Goal: Entertainment & Leisure: Browse casually

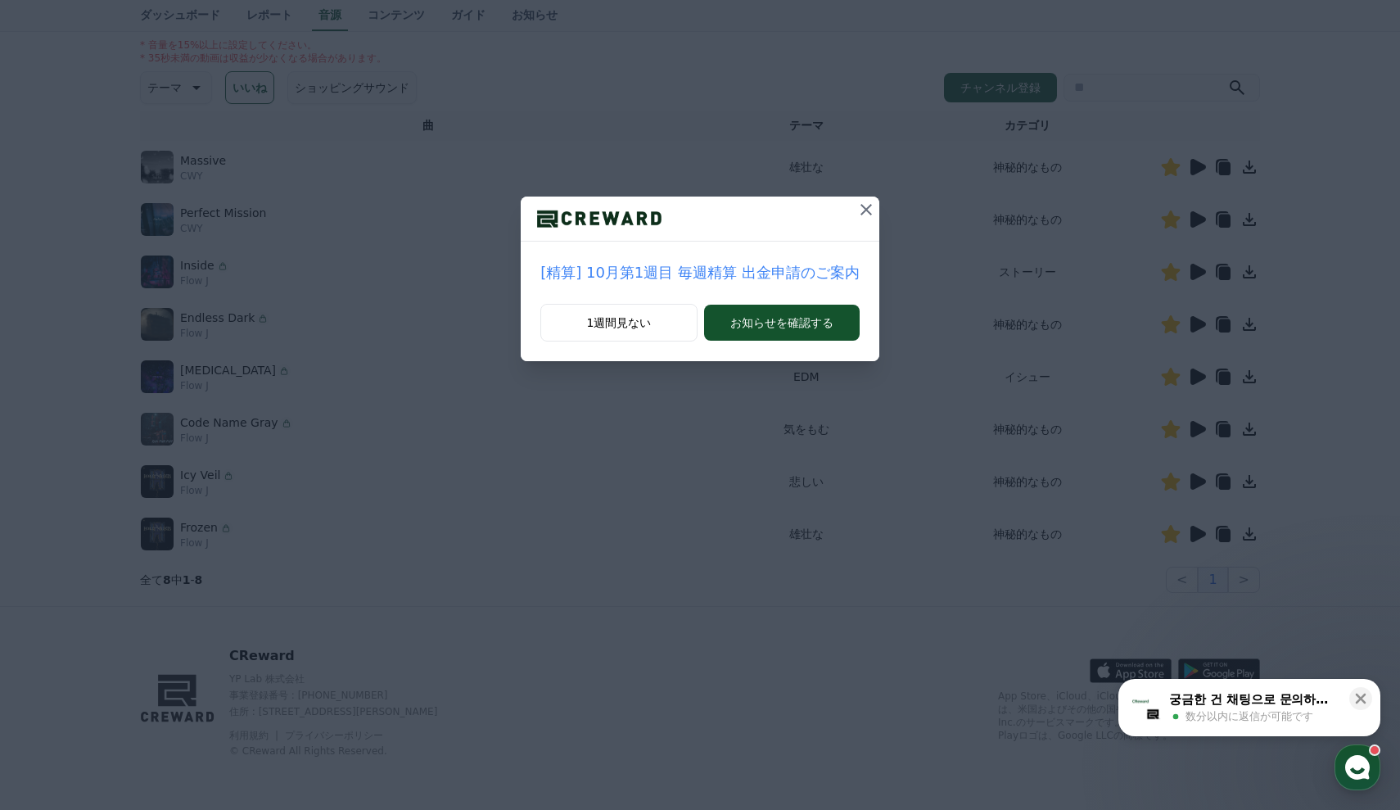
click at [860, 208] on icon at bounding box center [865, 209] width 11 height 11
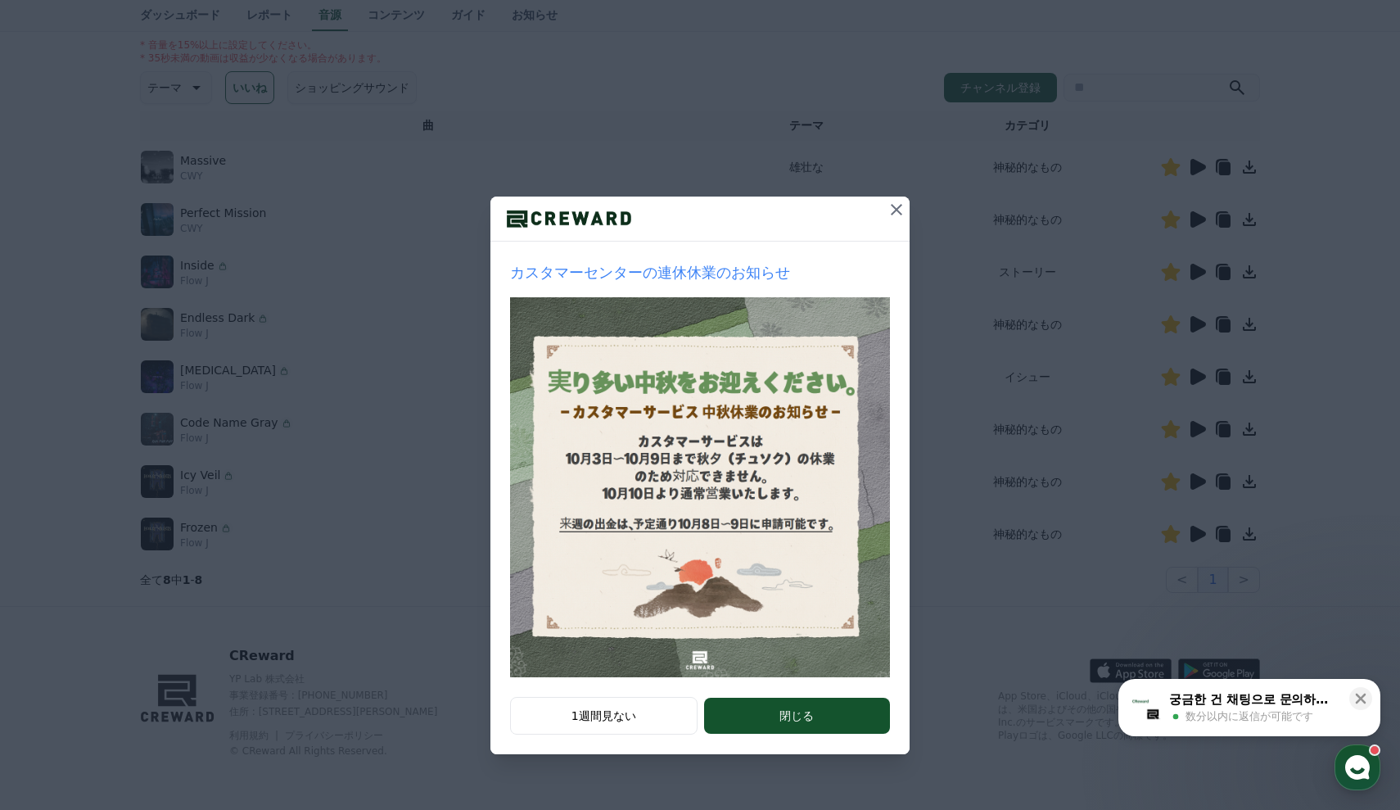
click at [895, 207] on icon at bounding box center [896, 209] width 11 height 11
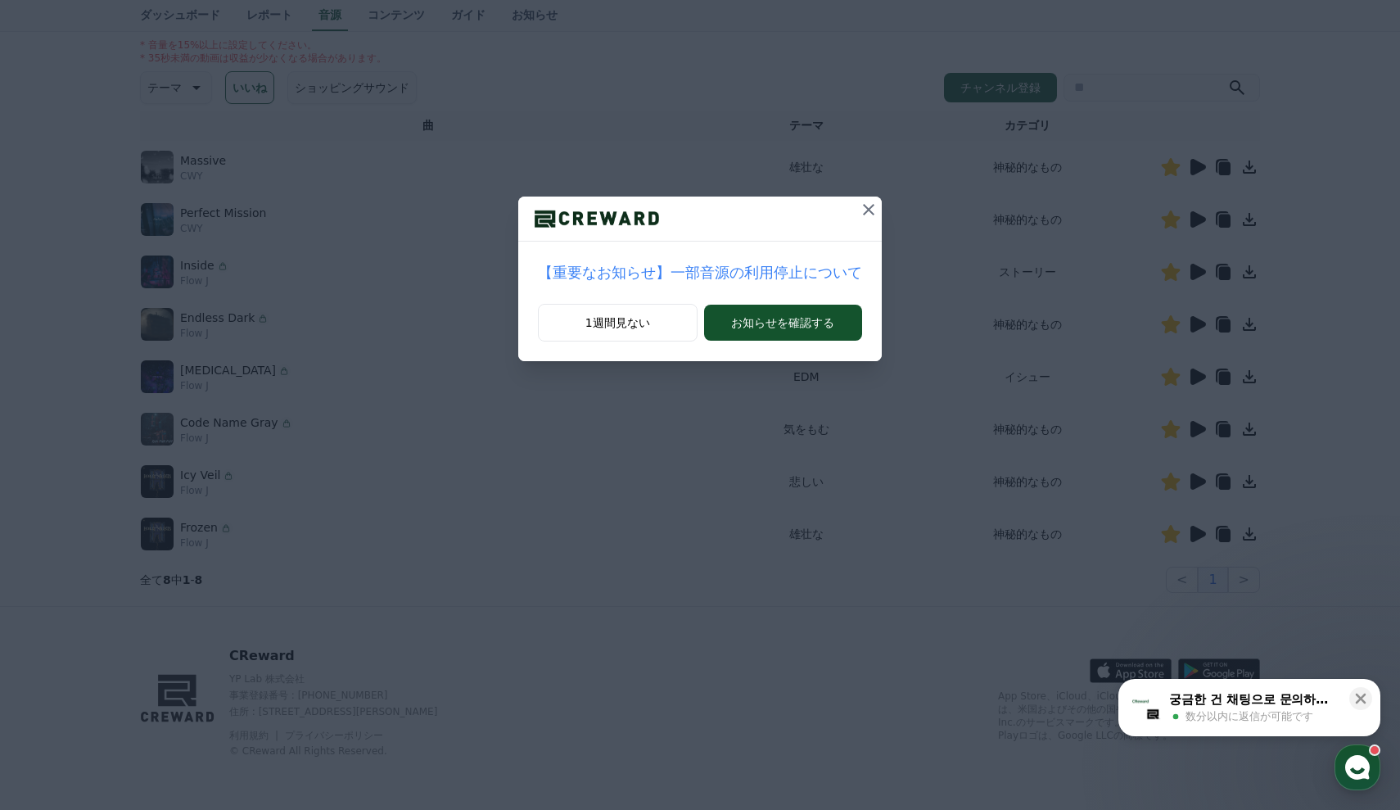
click at [861, 210] on icon at bounding box center [869, 210] width 20 height 20
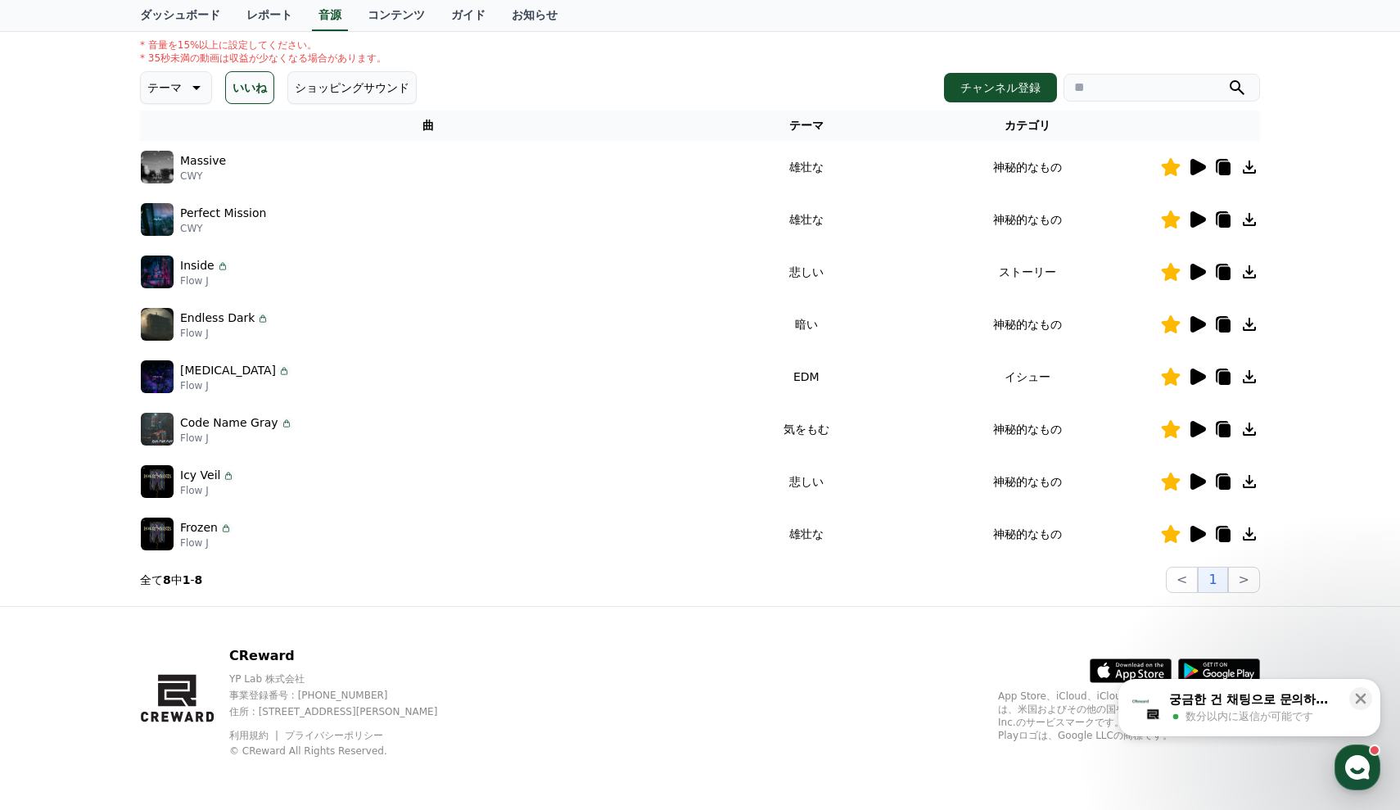
click at [176, 95] on p "テーマ" at bounding box center [164, 87] width 34 height 23
click at [177, 136] on div "全て 空想 好奇心 暗い 明るい ポッピング 刺激的な 反転 雄壮な 劇的な 喜ばしい 気分 EDM 溝 悲しい 穏やかな 可愛い 感動的な 気をもむ 喜劇的な" at bounding box center [177, 535] width 70 height 845
click at [160, 178] on button "空想" at bounding box center [160, 174] width 36 height 36
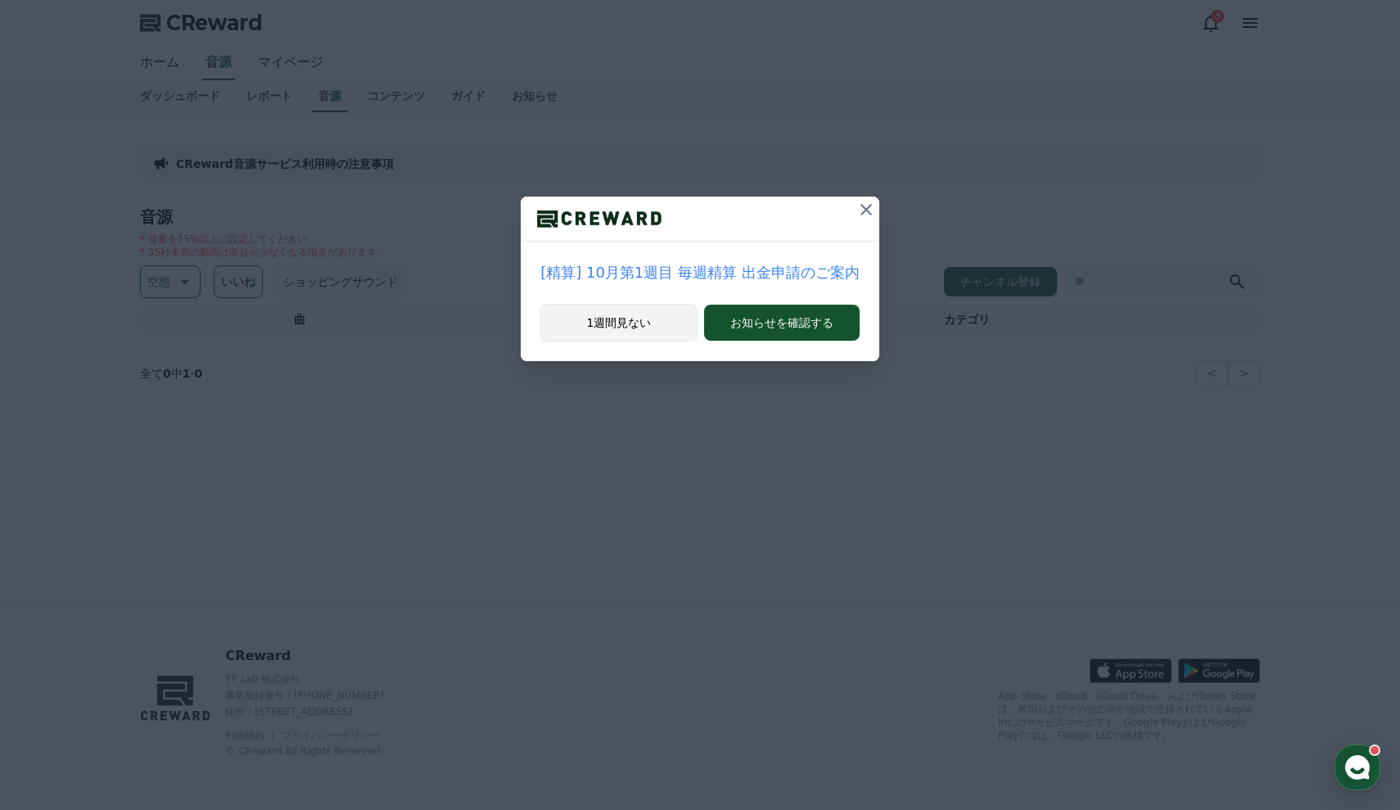
click at [670, 321] on button "1週間見ない" at bounding box center [618, 323] width 156 height 38
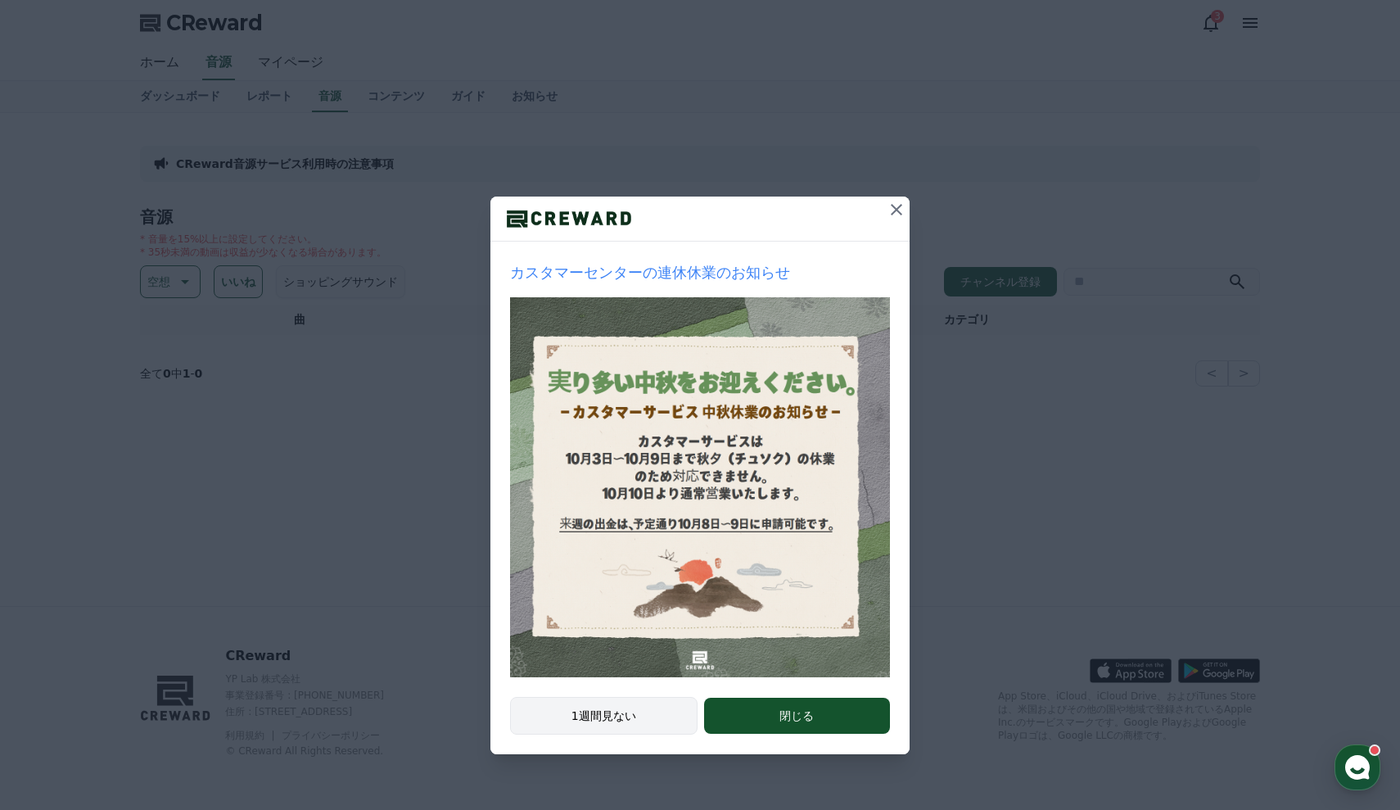
click at [598, 708] on button "1週間見ない" at bounding box center [603, 716] width 187 height 38
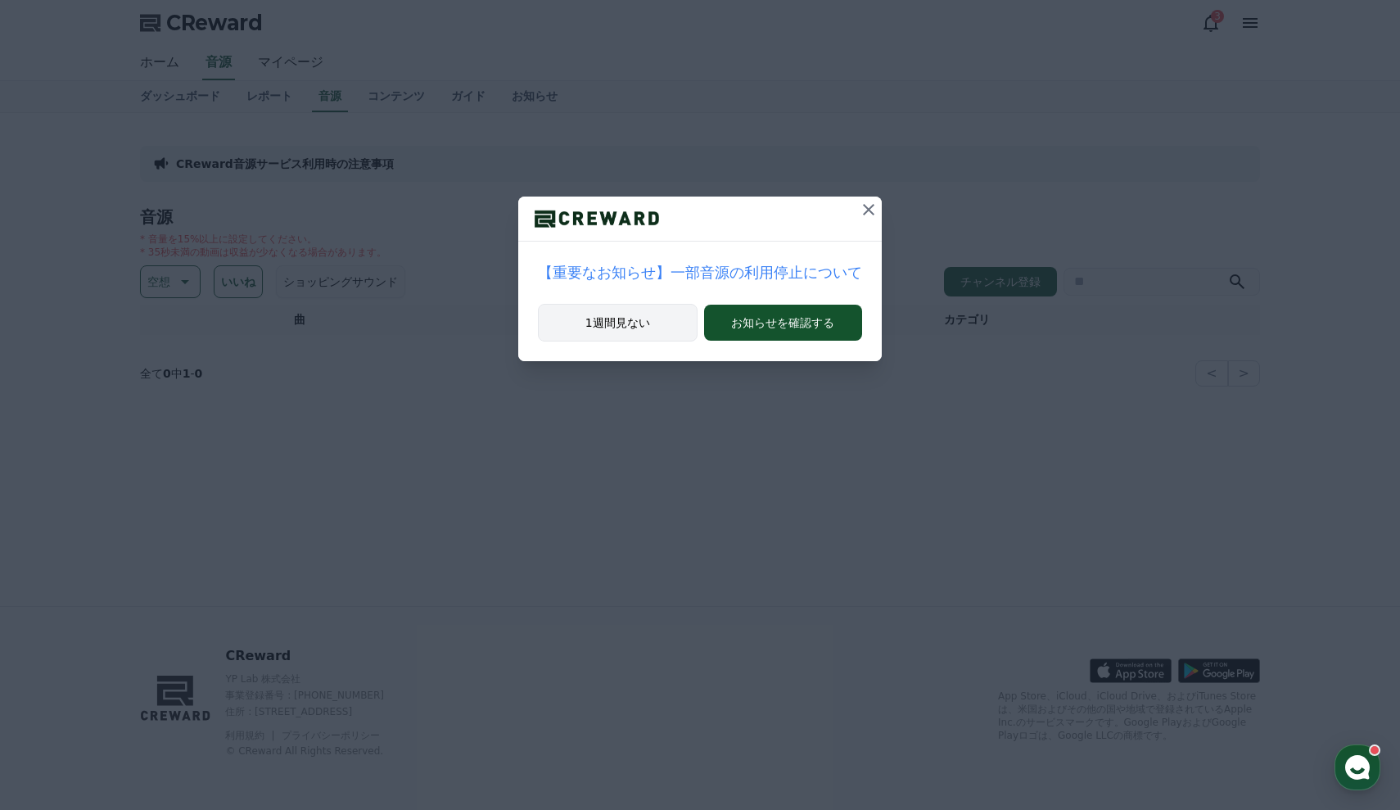
click at [616, 308] on button "1週間見ない" at bounding box center [618, 323] width 160 height 38
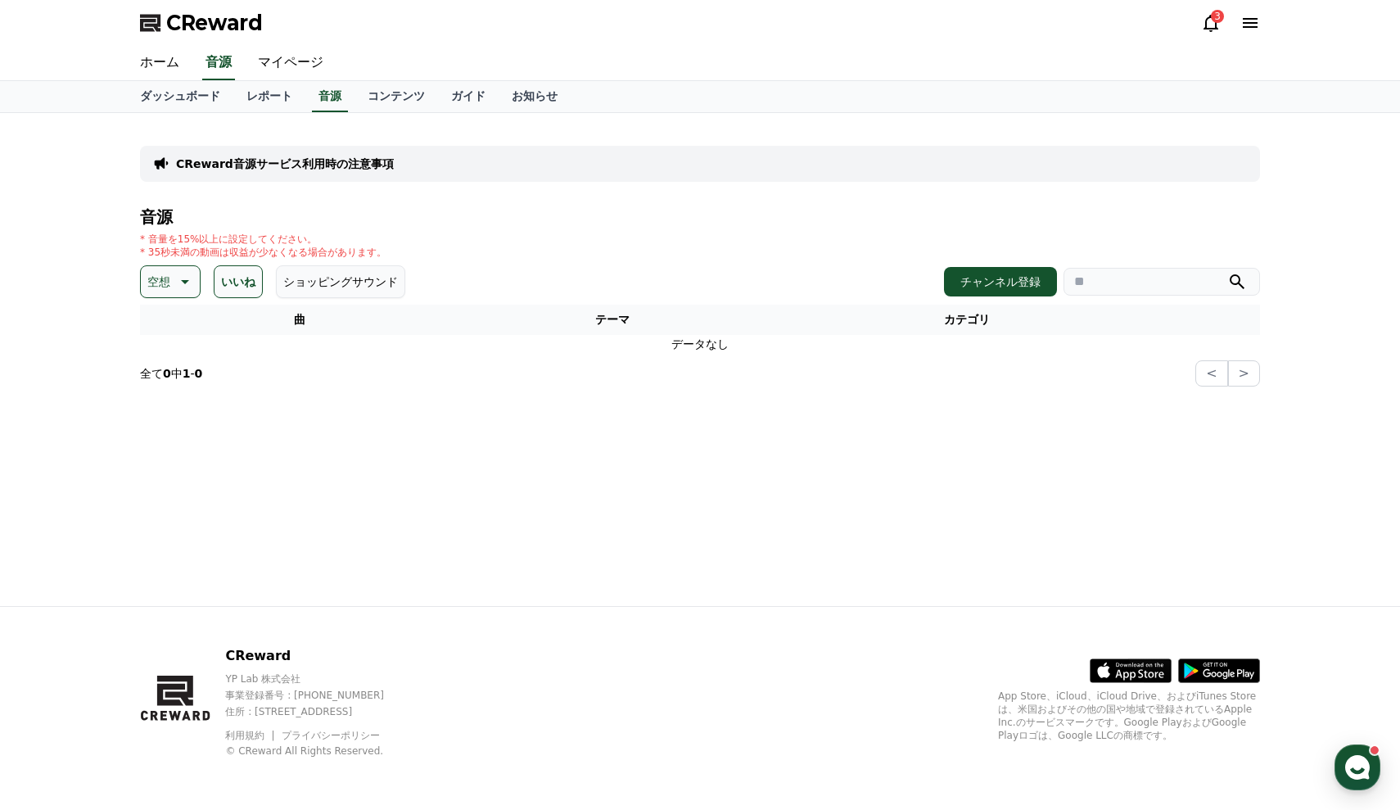
click at [182, 283] on icon at bounding box center [184, 282] width 20 height 20
click at [172, 409] on button "好奇心" at bounding box center [165, 410] width 47 height 36
click at [187, 299] on div "音源 * 音量を15%以上に設定してください。 * 35秒未満の動画は収益が少なくなる場合があります。 好奇心 いいね ショッピングサウンド チャンネル登録 …" at bounding box center [700, 297] width 1120 height 178
click at [188, 286] on icon at bounding box center [195, 282] width 20 height 20
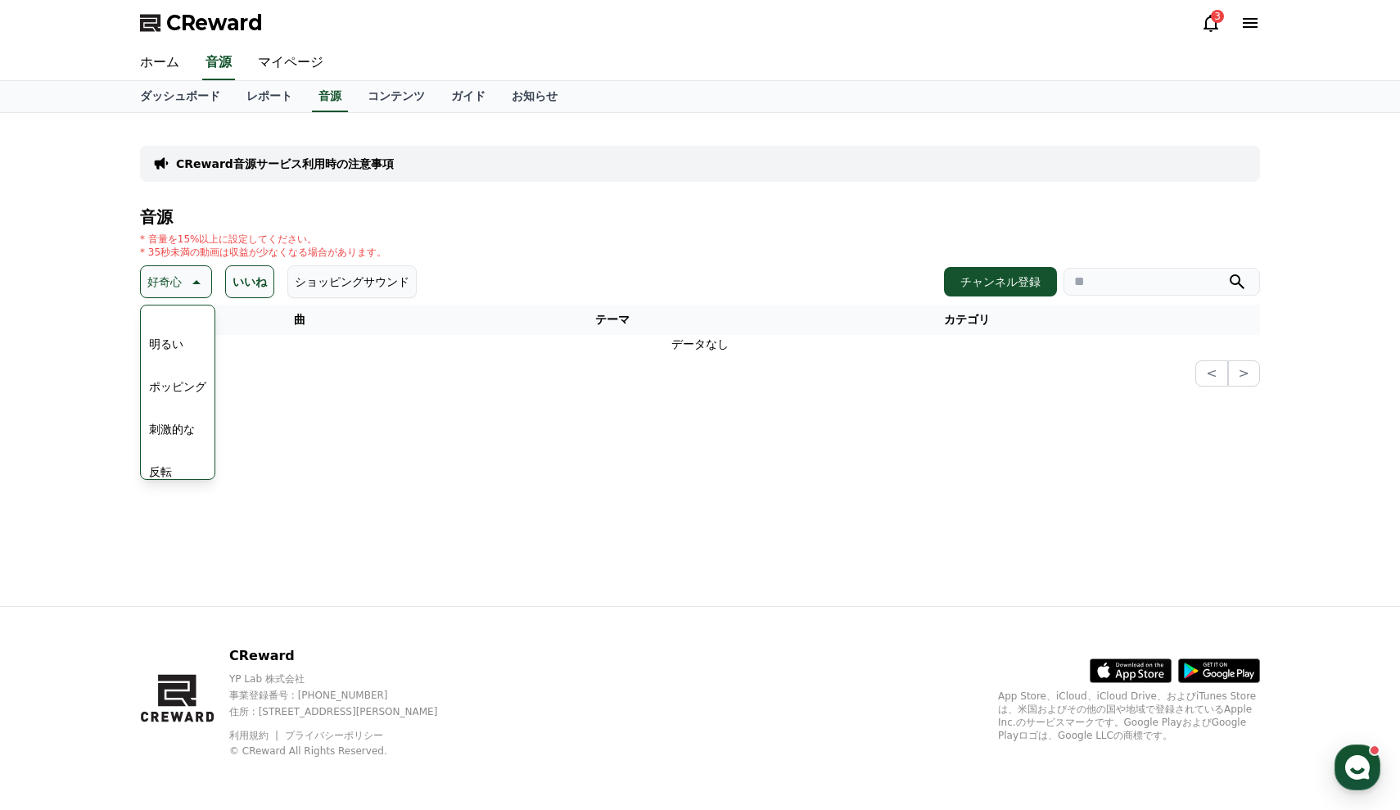
click at [172, 348] on button "明るい" at bounding box center [165, 344] width 47 height 36
click at [237, 284] on button "いいね" at bounding box center [249, 281] width 49 height 33
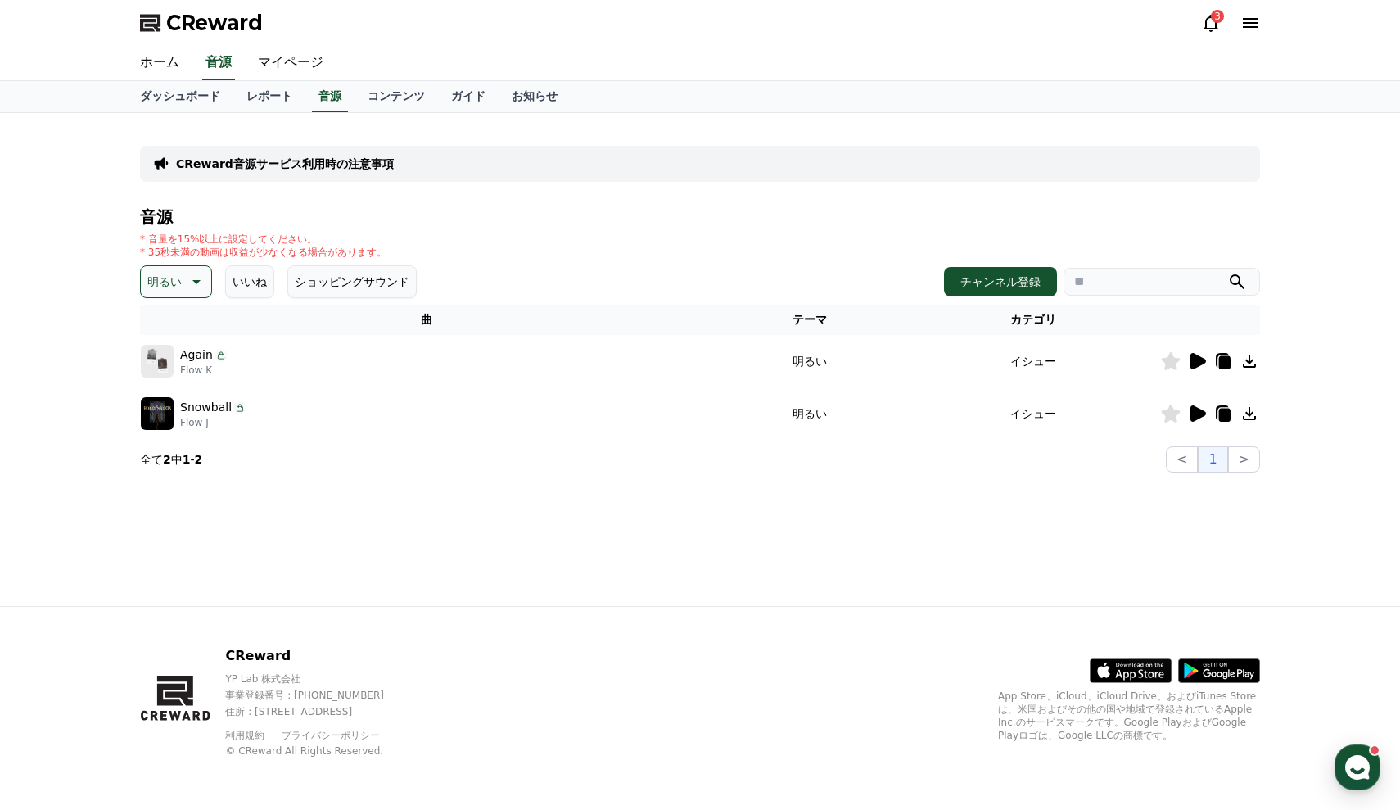
click at [256, 287] on button "いいね" at bounding box center [249, 281] width 49 height 33
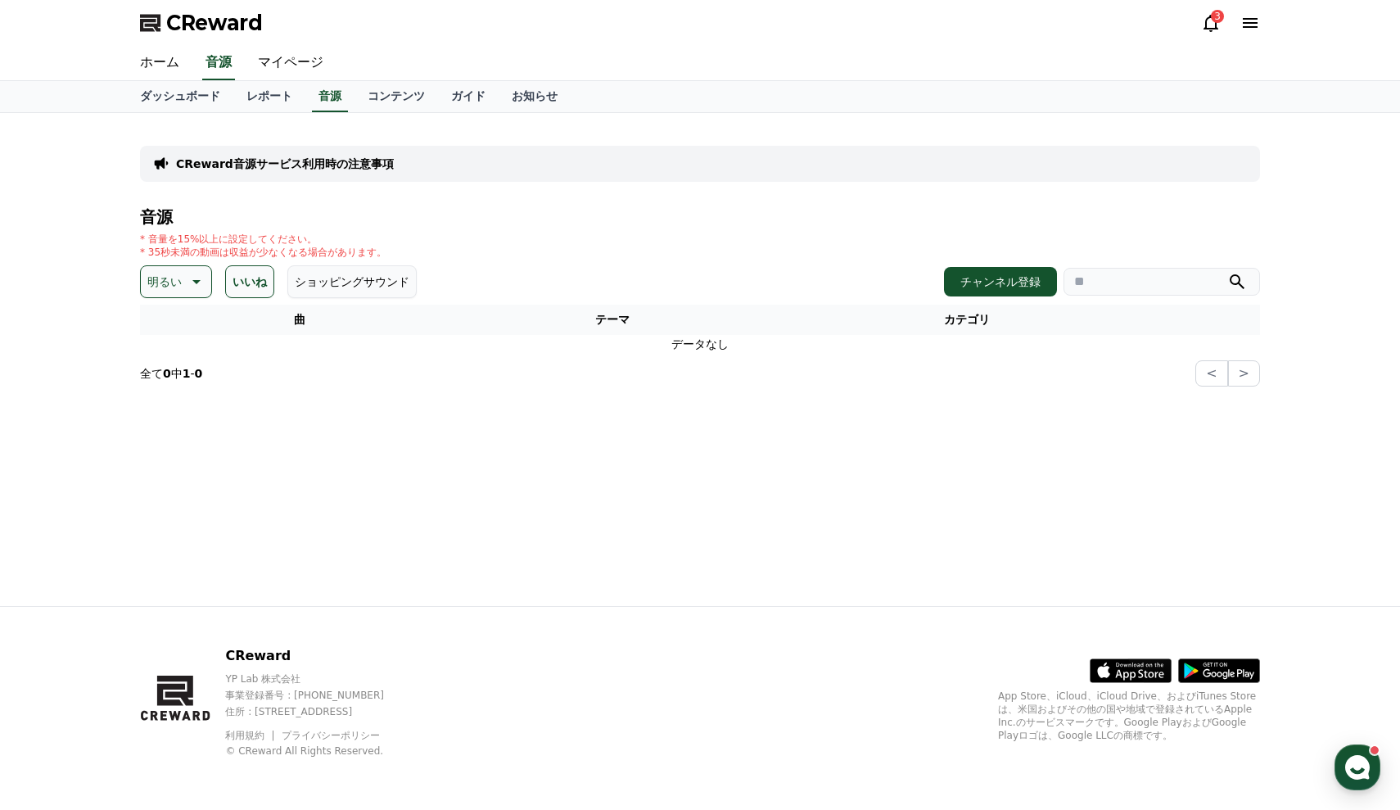
click at [256, 287] on button "いいね" at bounding box center [249, 281] width 49 height 33
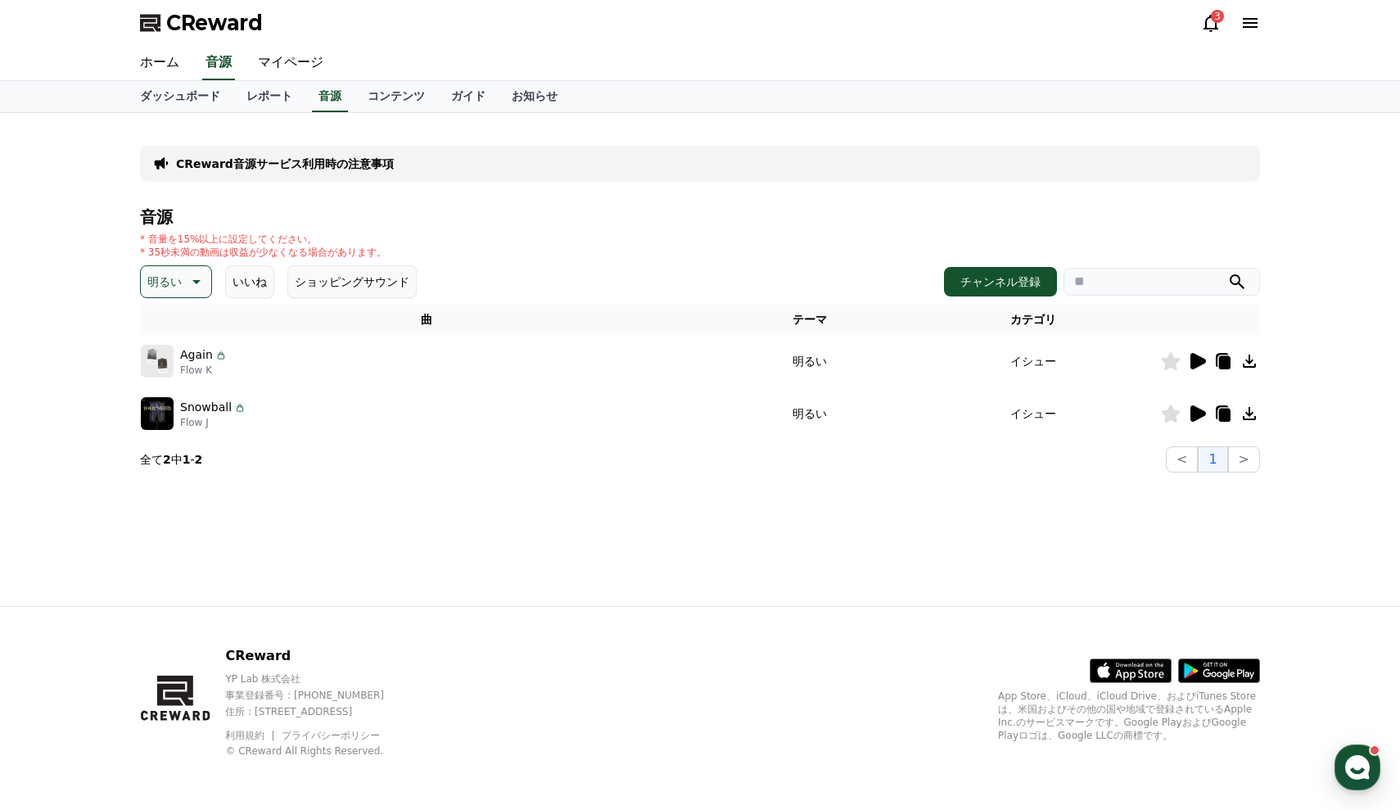
click at [187, 287] on icon at bounding box center [195, 282] width 20 height 20
click at [169, 414] on button "好奇心" at bounding box center [165, 410] width 47 height 36
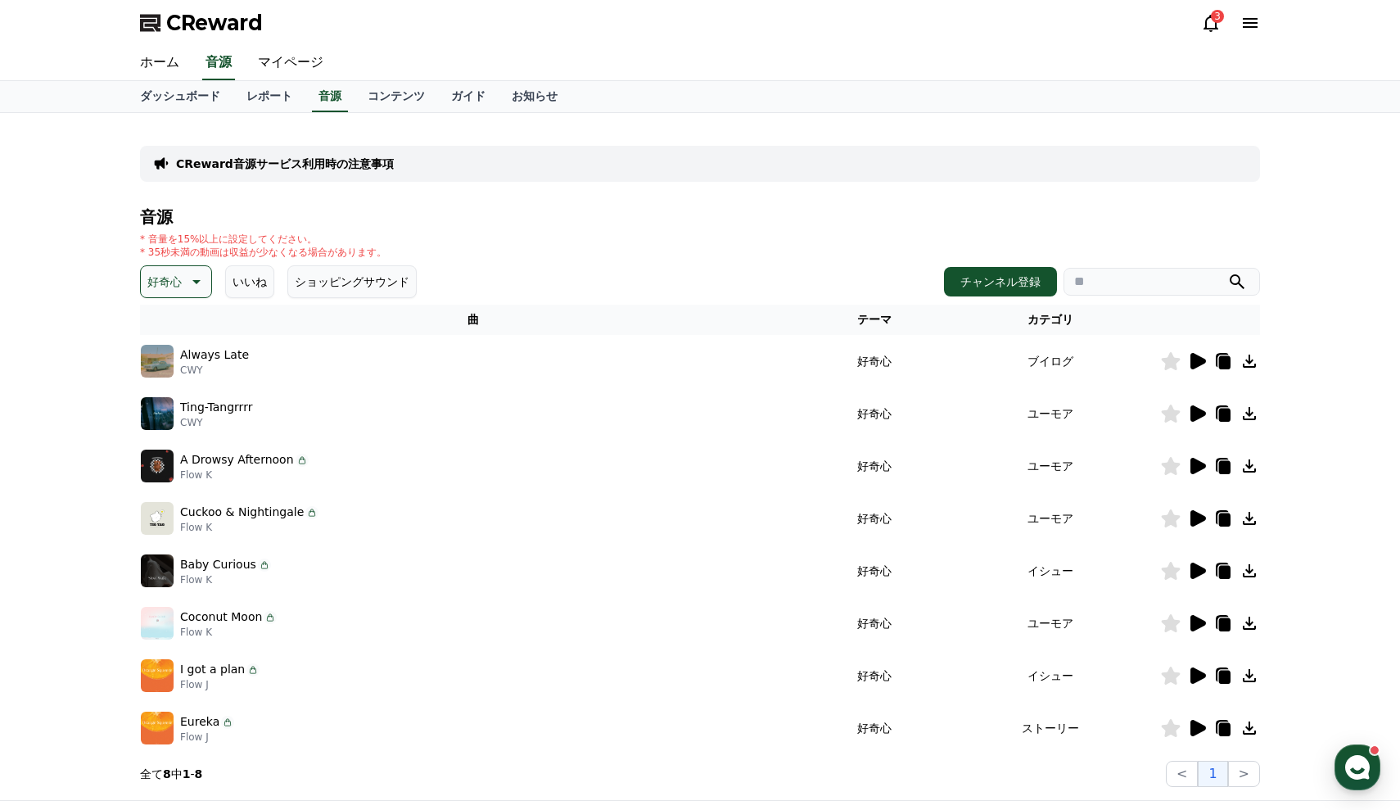
click at [1199, 359] on icon at bounding box center [1198, 361] width 16 height 16
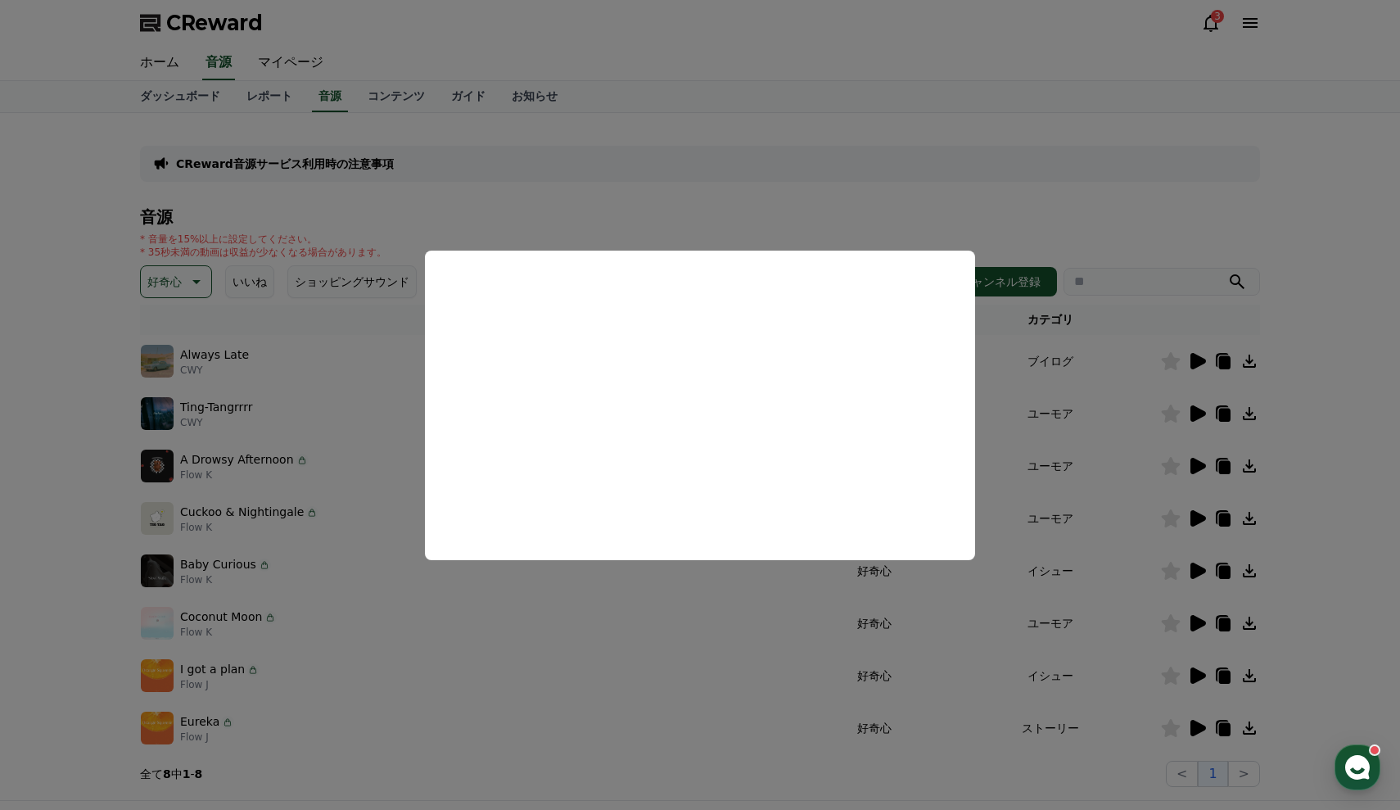
click at [1194, 418] on button "close modal" at bounding box center [700, 405] width 1400 height 810
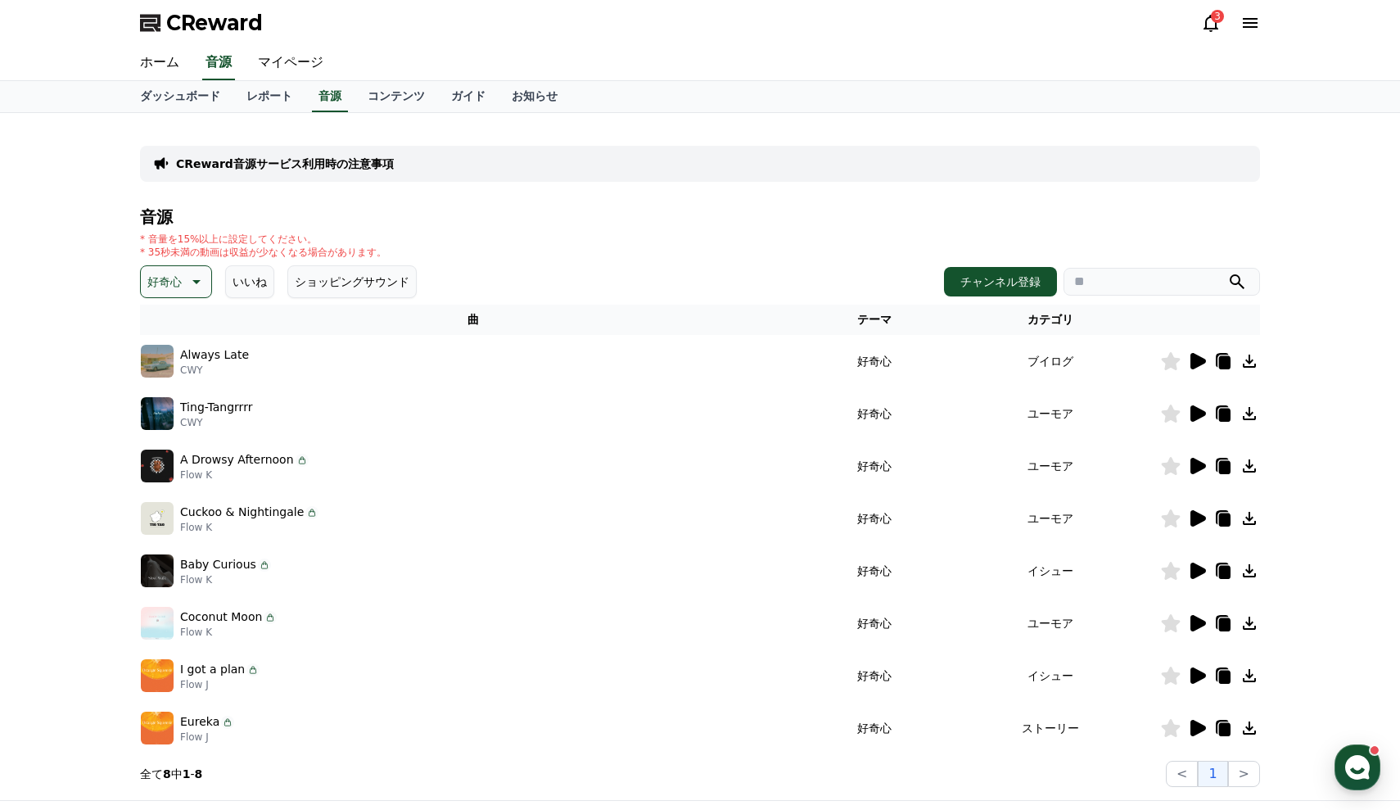
click at [1188, 420] on icon at bounding box center [1197, 414] width 20 height 20
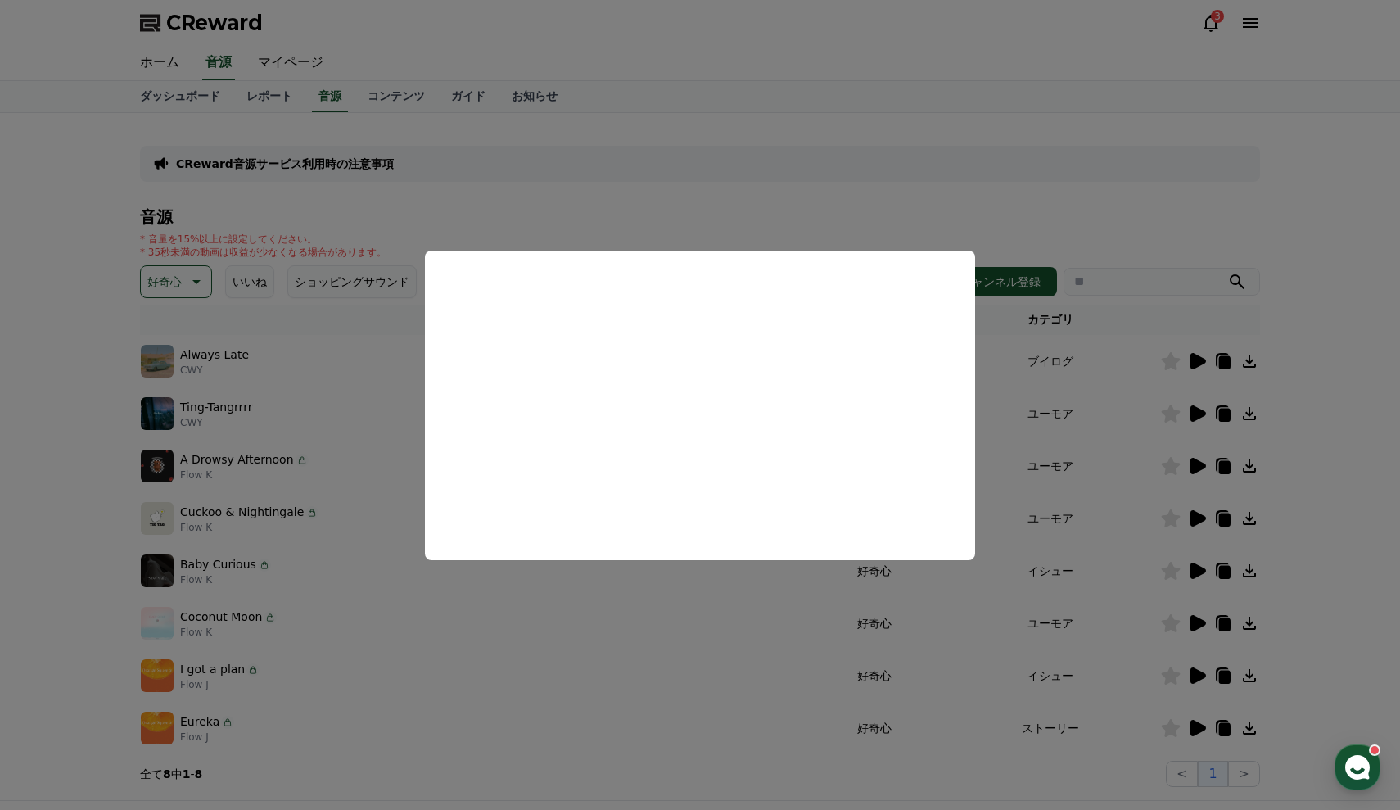
click at [684, 617] on button "close modal" at bounding box center [700, 405] width 1400 height 810
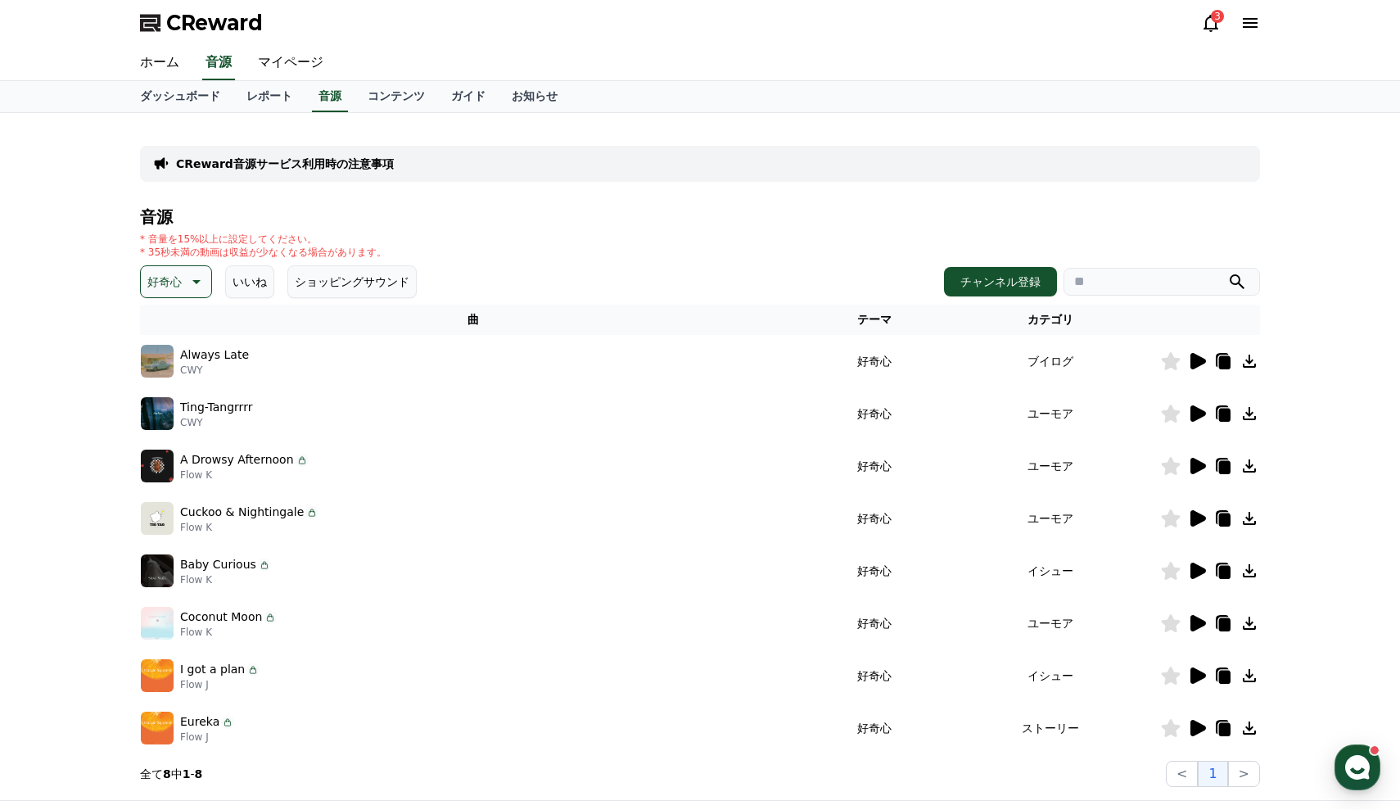
click at [1194, 460] on icon at bounding box center [1198, 466] width 16 height 16
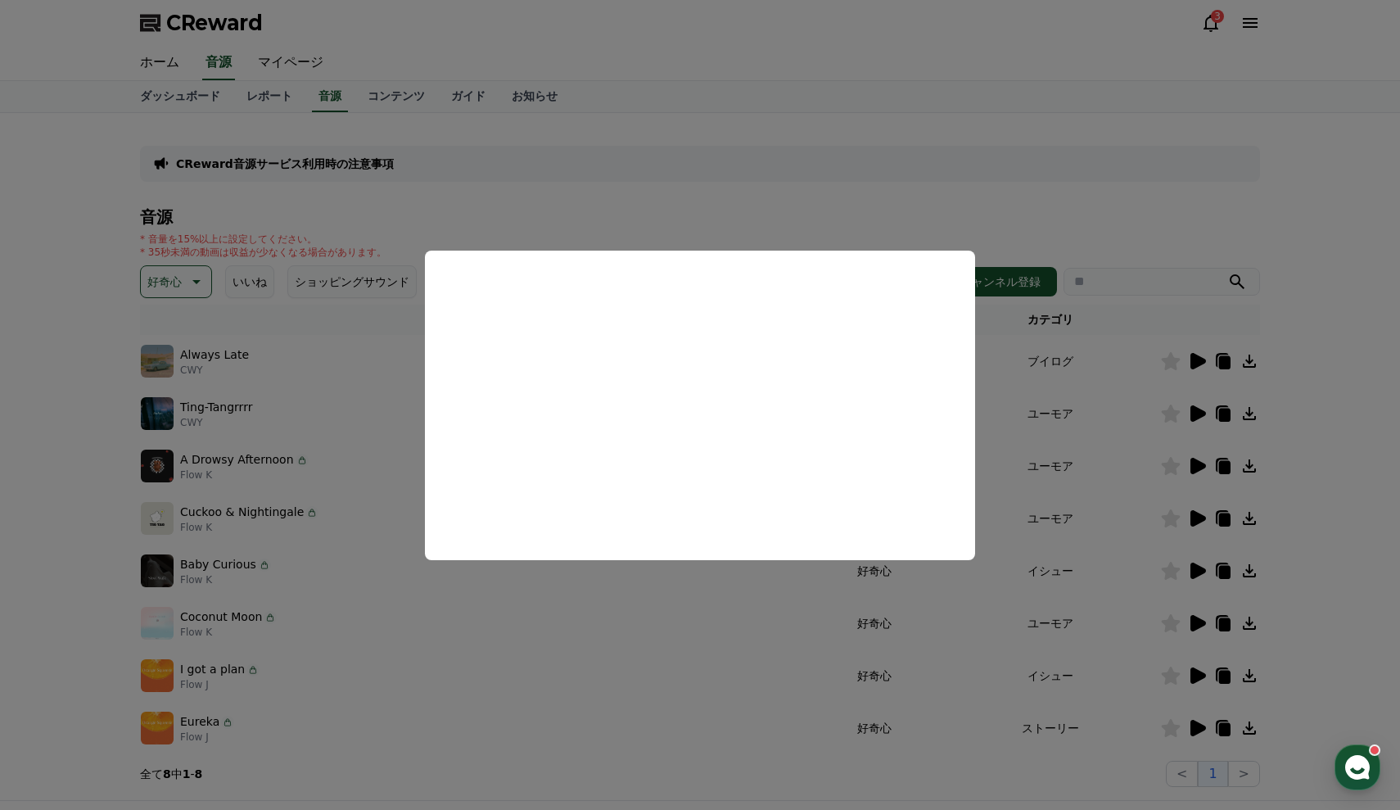
click at [1009, 462] on button "close modal" at bounding box center [700, 405] width 1400 height 810
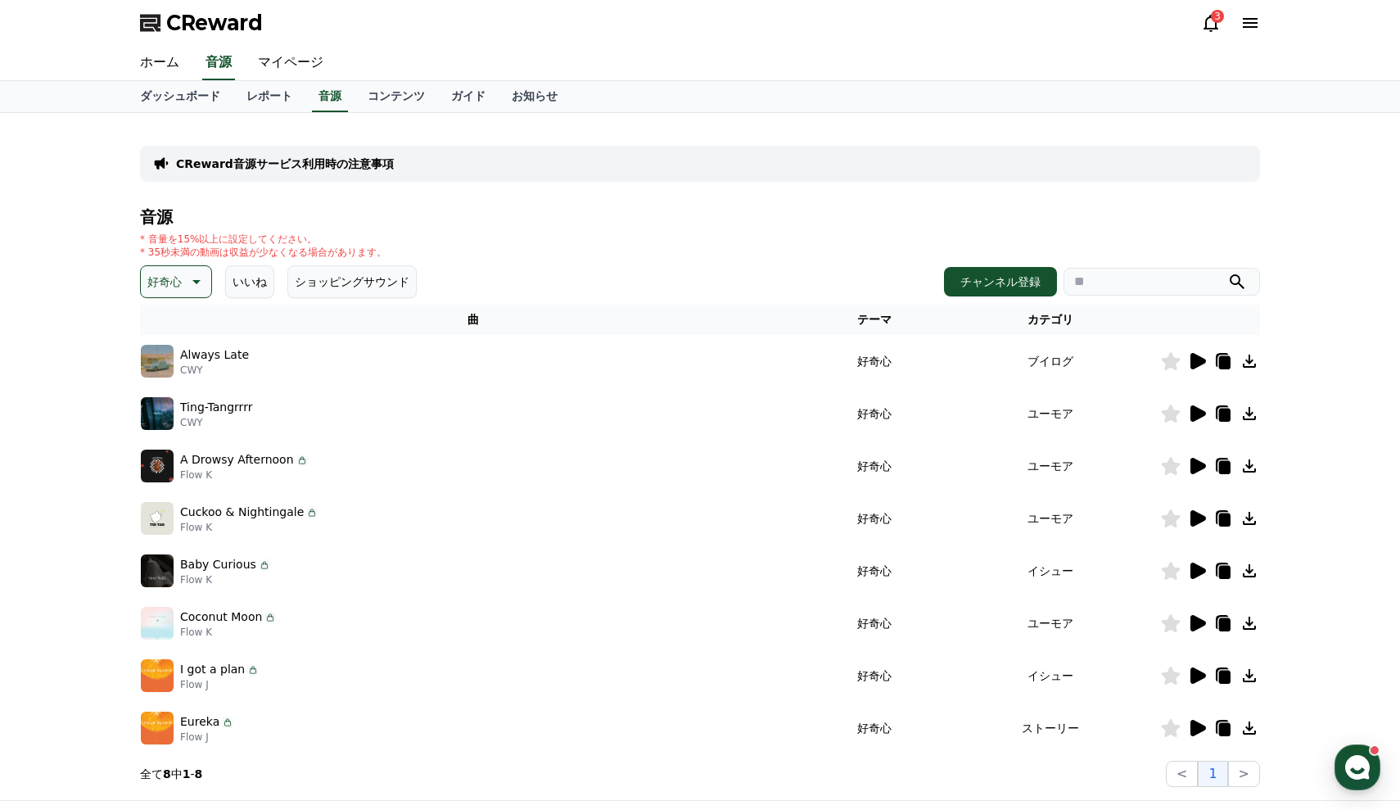
click at [1248, 461] on icon at bounding box center [1249, 466] width 20 height 20
click at [1195, 517] on icon at bounding box center [1198, 518] width 16 height 16
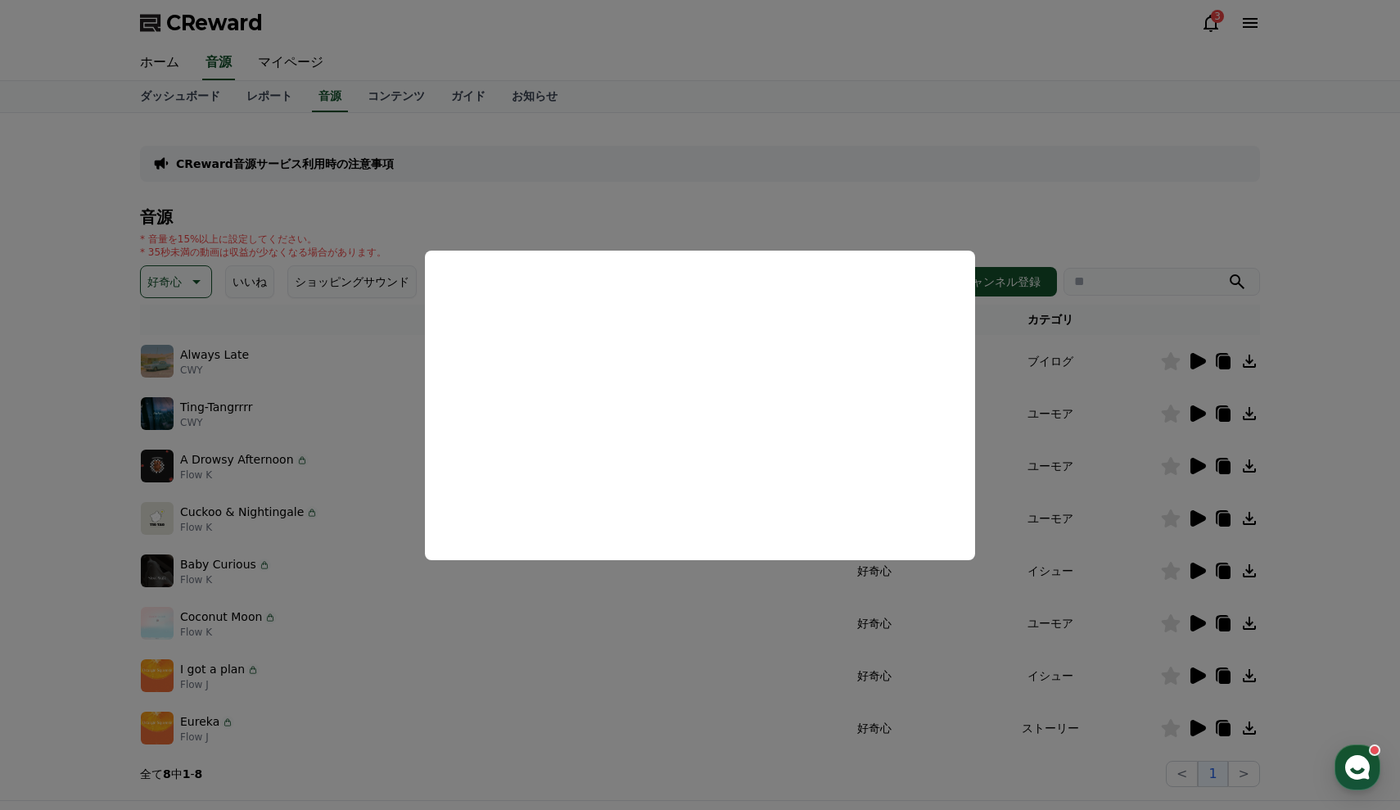
click at [792, 603] on button "close modal" at bounding box center [700, 405] width 1400 height 810
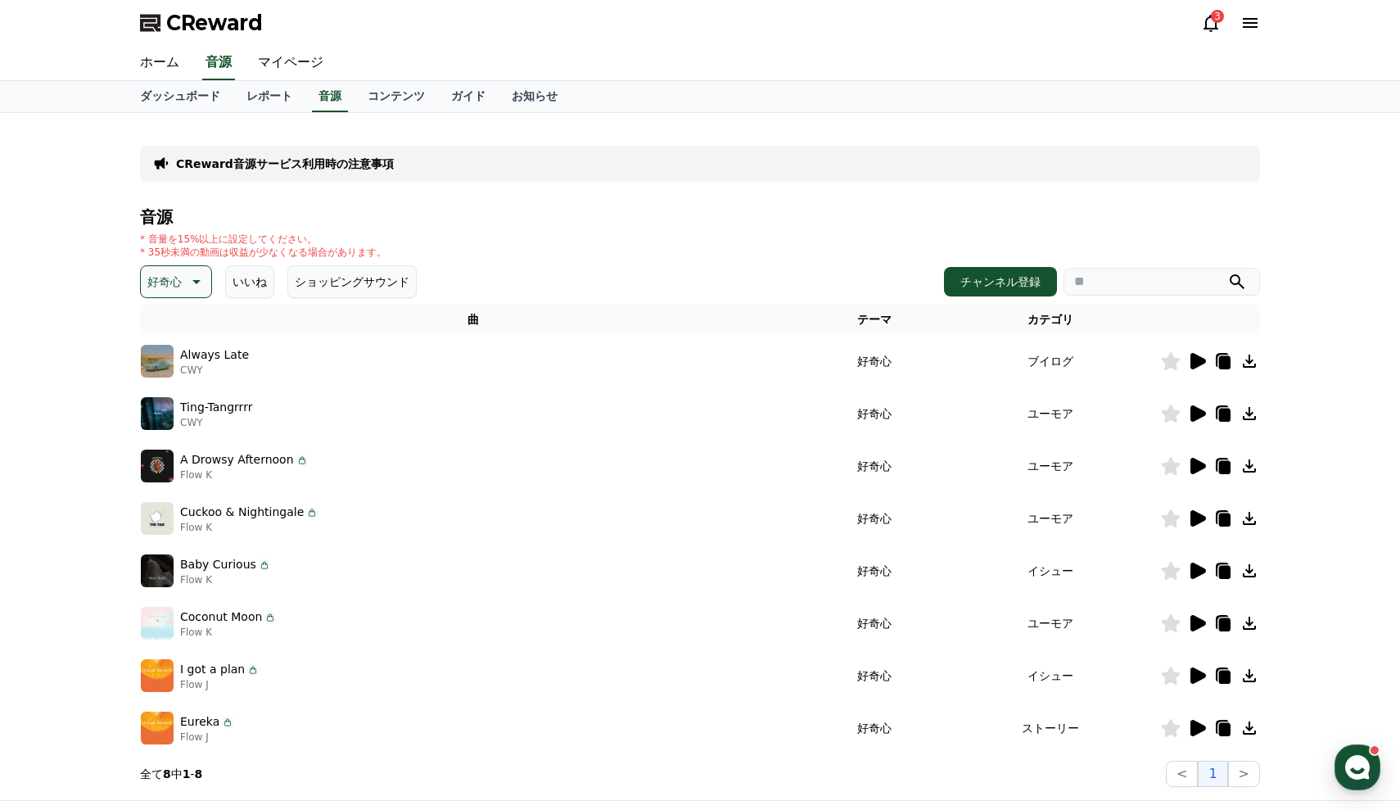
click at [1195, 571] on icon at bounding box center [1198, 570] width 16 height 16
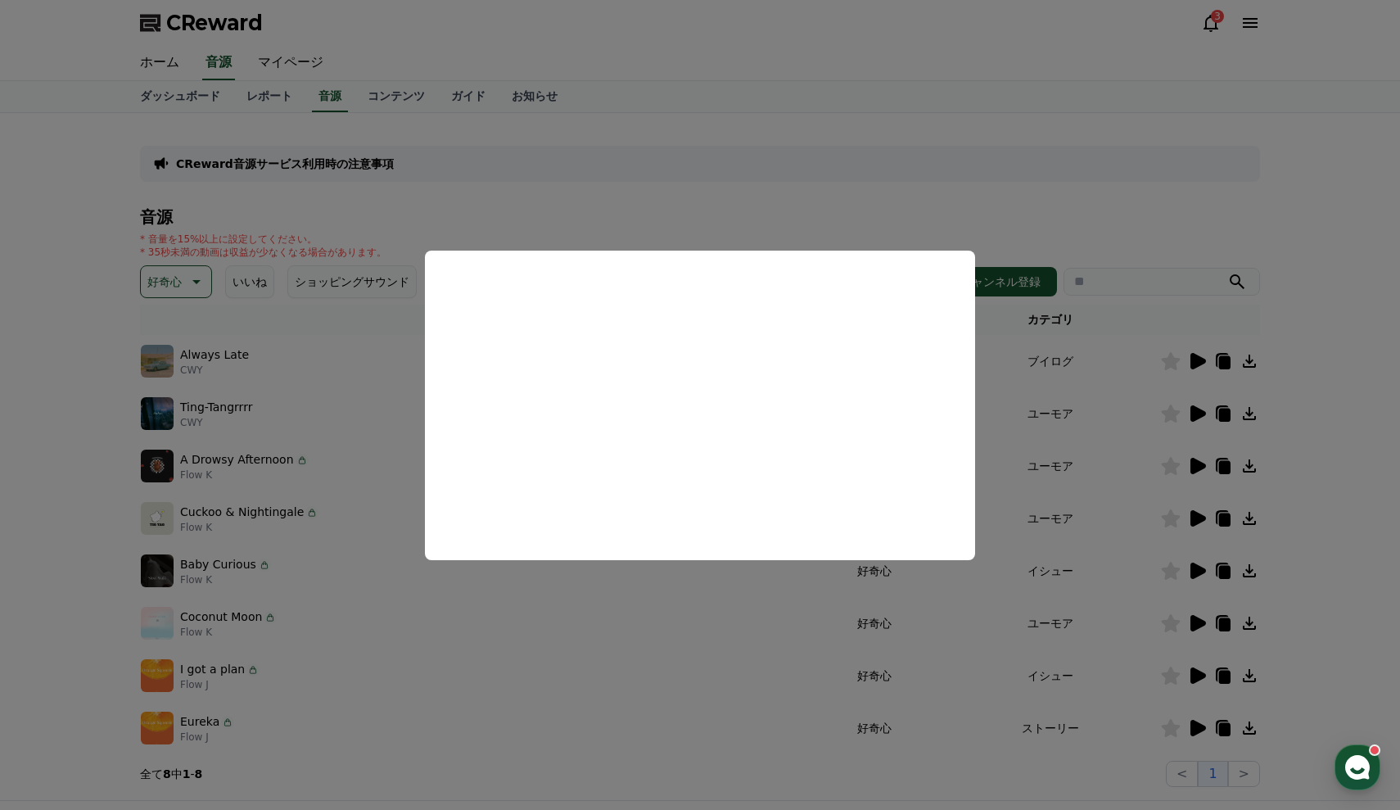
click at [706, 599] on button "close modal" at bounding box center [700, 405] width 1400 height 810
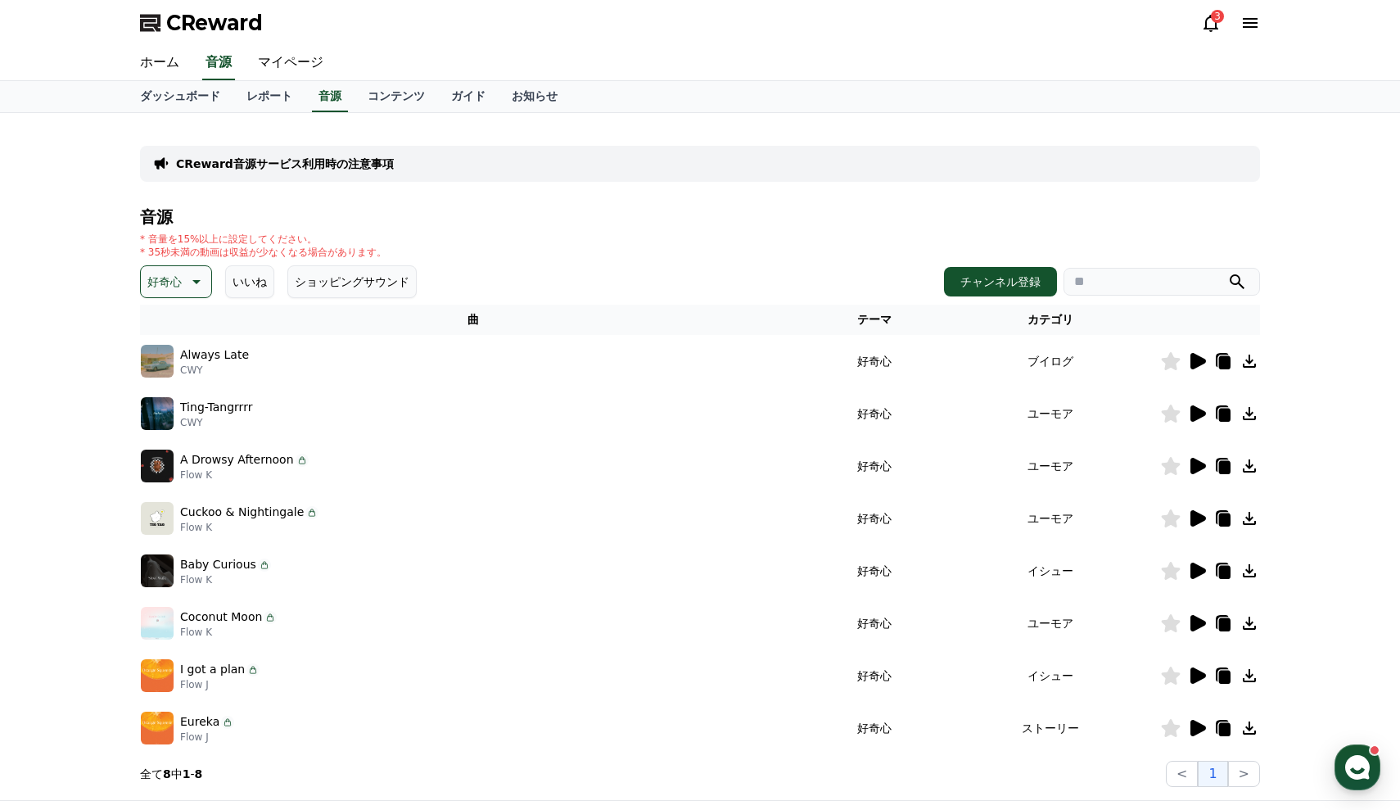
click at [1201, 626] on icon at bounding box center [1198, 623] width 16 height 16
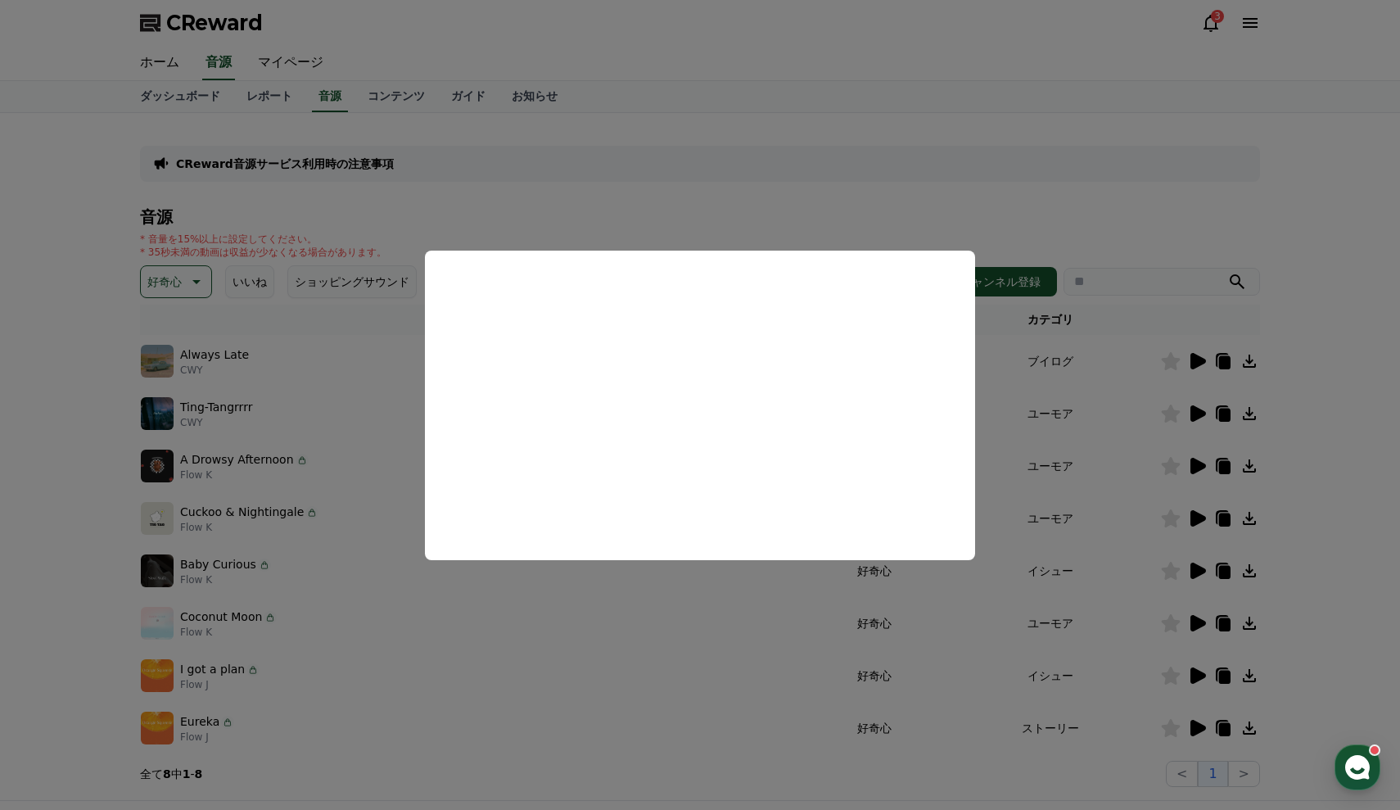
click at [1201, 675] on button "close modal" at bounding box center [700, 405] width 1400 height 810
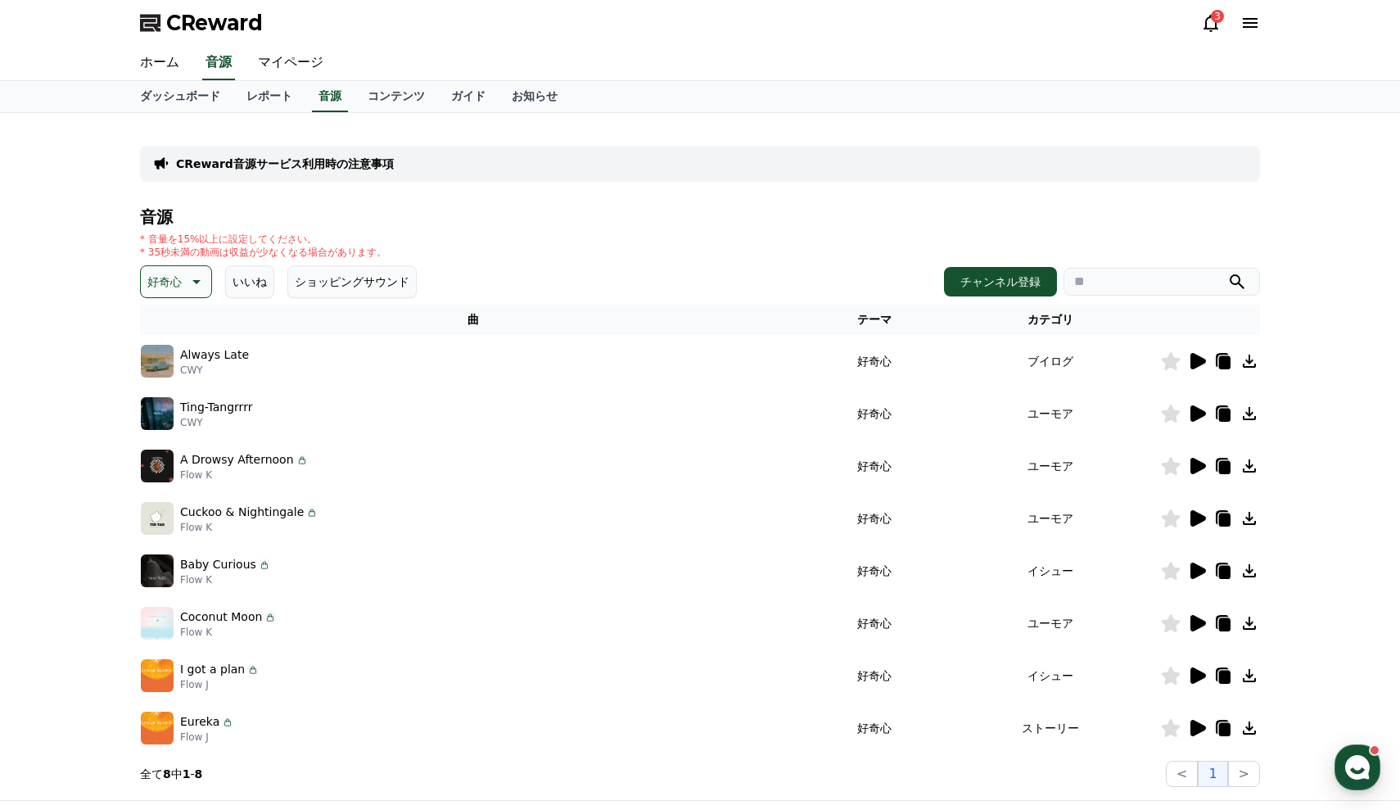
click at [1193, 675] on icon at bounding box center [1198, 675] width 16 height 16
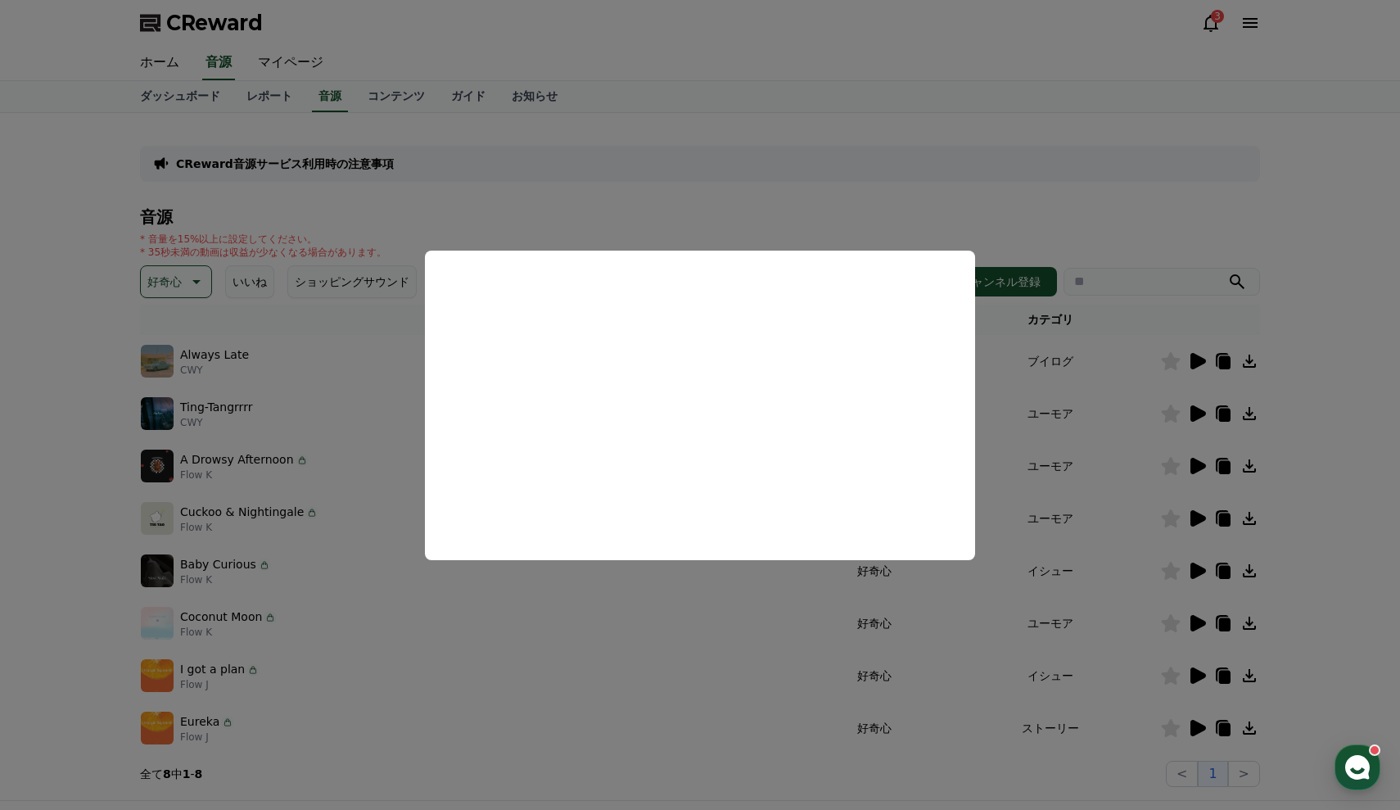
click at [1091, 680] on button "close modal" at bounding box center [700, 405] width 1400 height 810
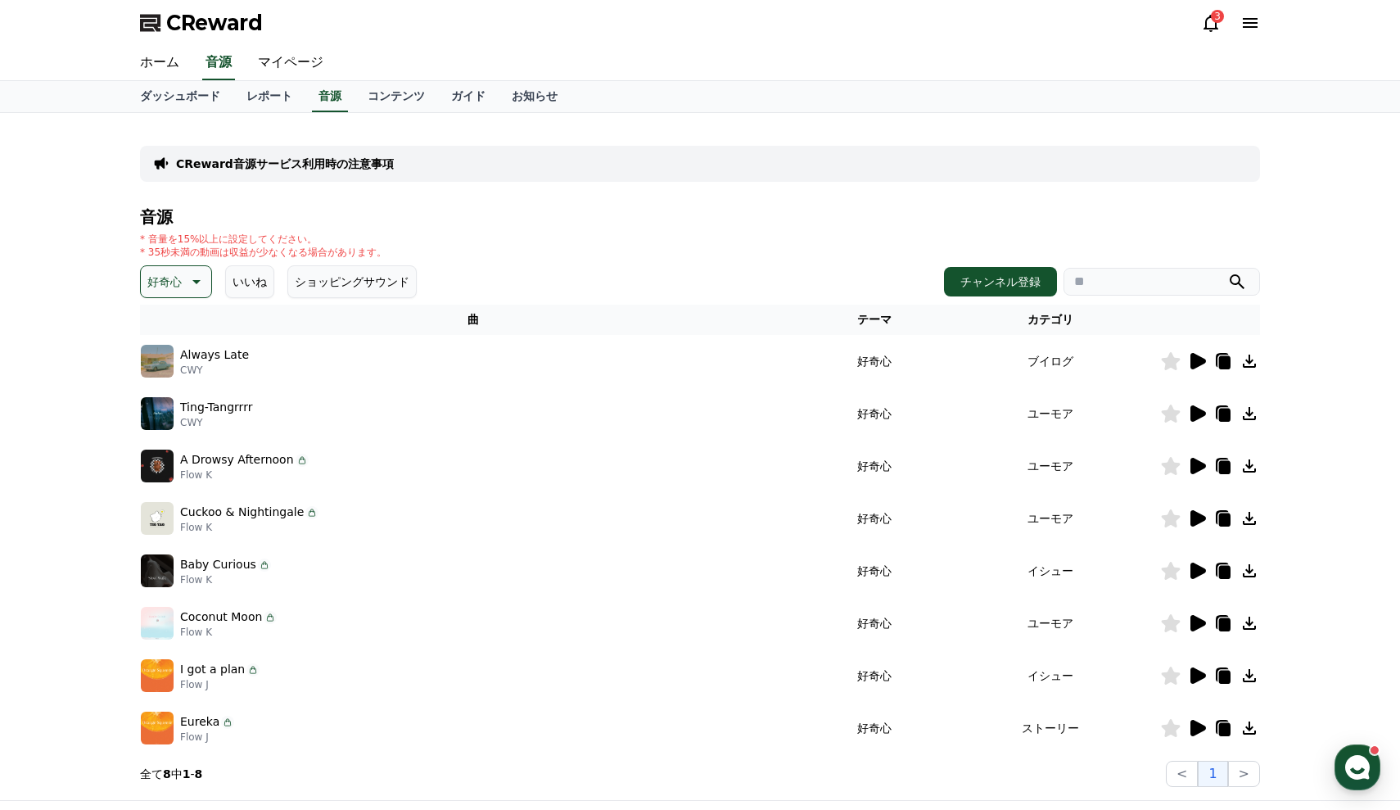
click at [1249, 676] on icon at bounding box center [1249, 675] width 13 height 13
click at [1198, 723] on icon at bounding box center [1198, 728] width 16 height 16
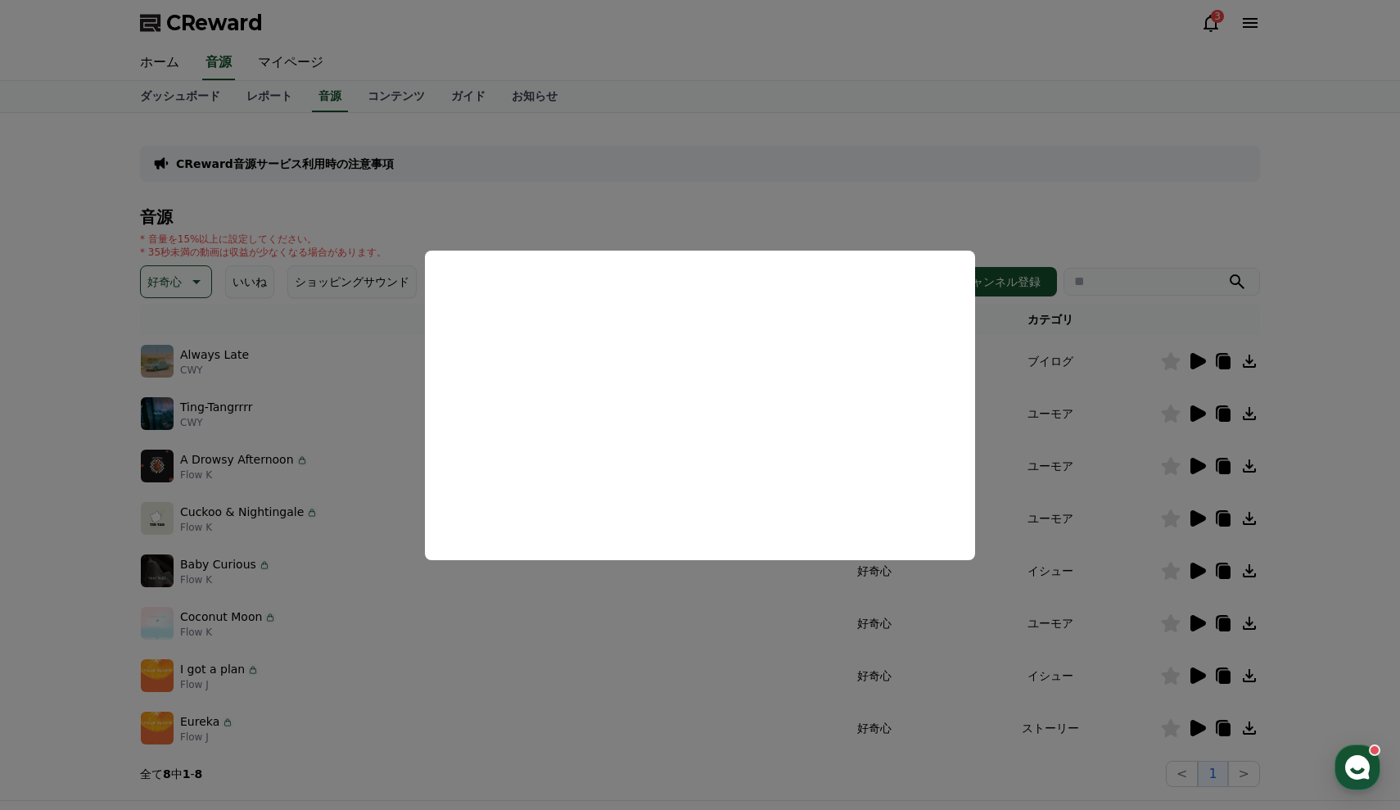
click at [782, 634] on button "close modal" at bounding box center [700, 405] width 1400 height 810
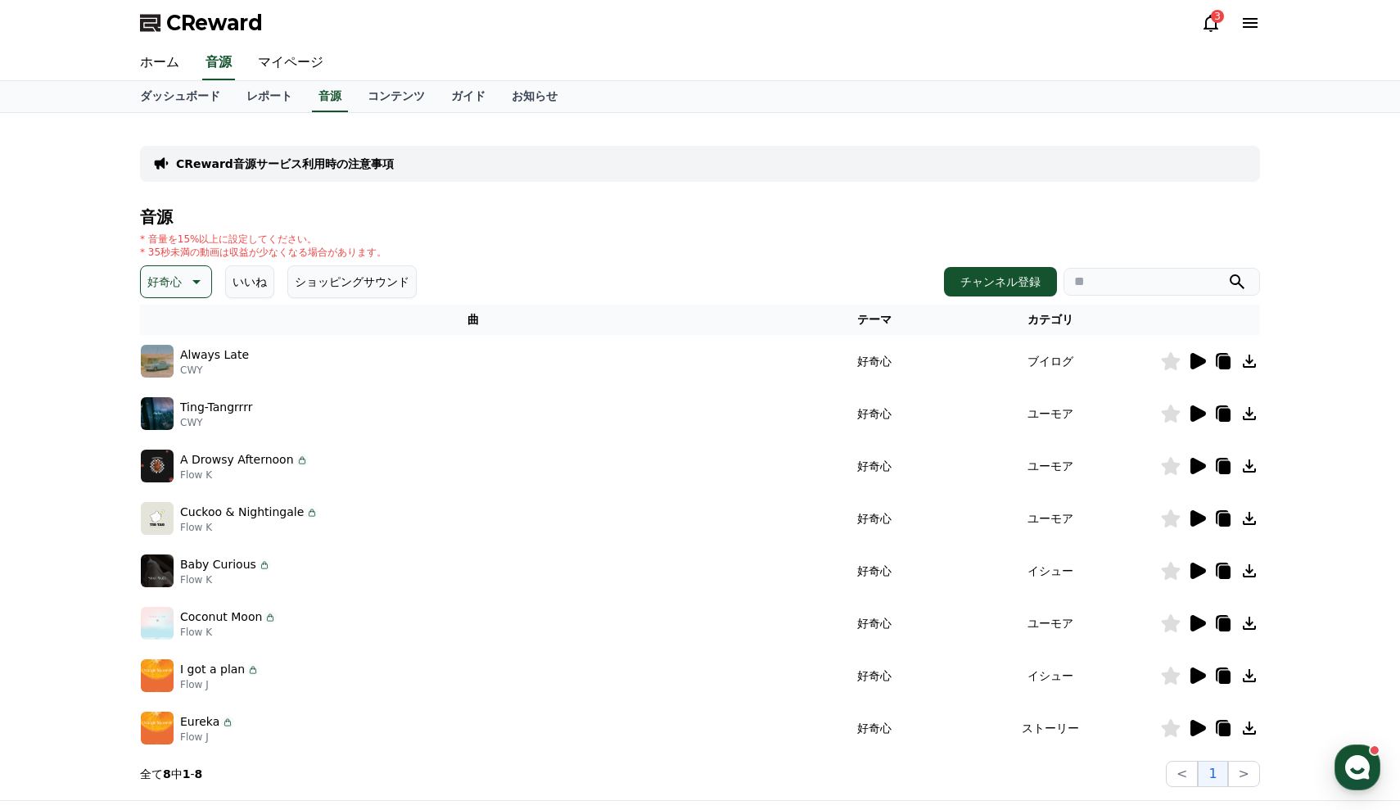
click at [1204, 674] on icon at bounding box center [1198, 675] width 16 height 16
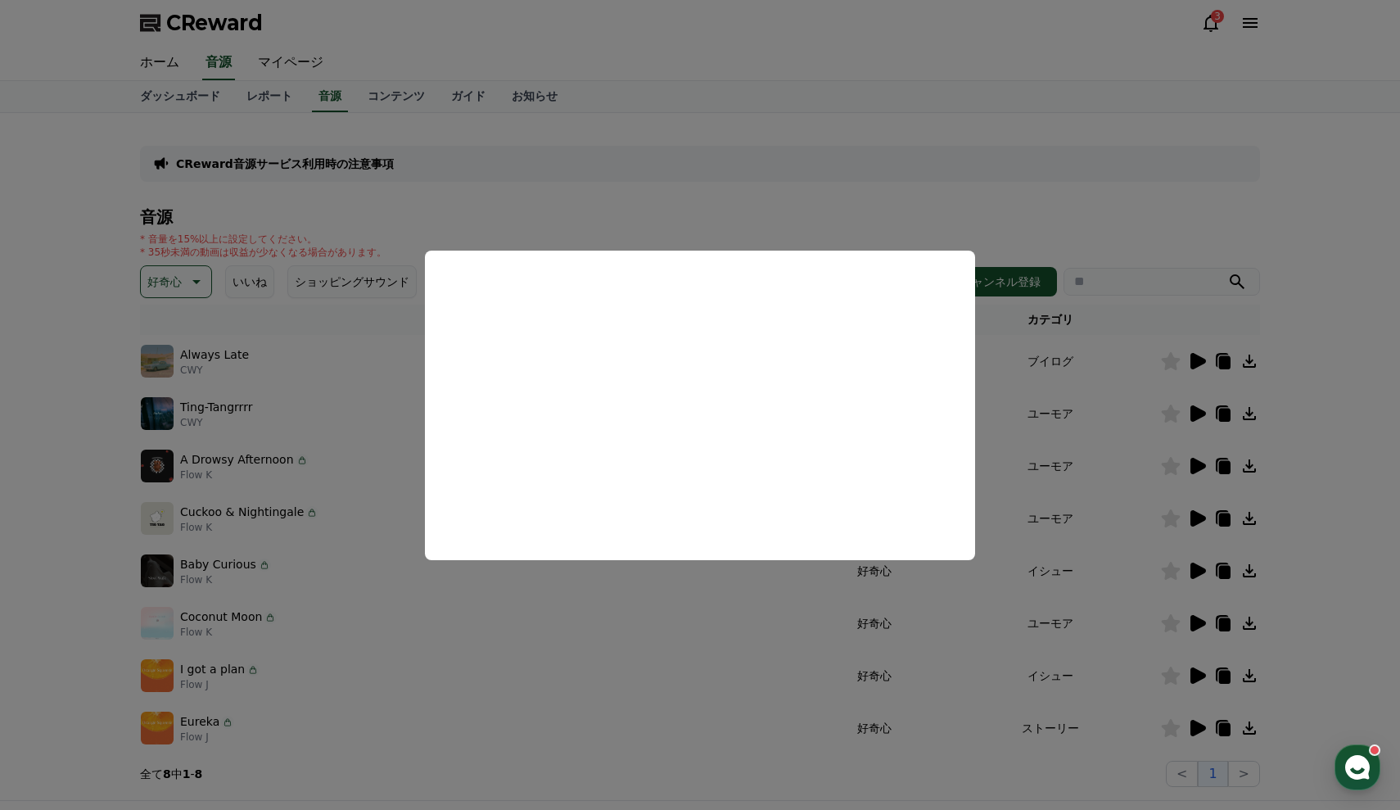
click at [1058, 643] on button "close modal" at bounding box center [700, 405] width 1400 height 810
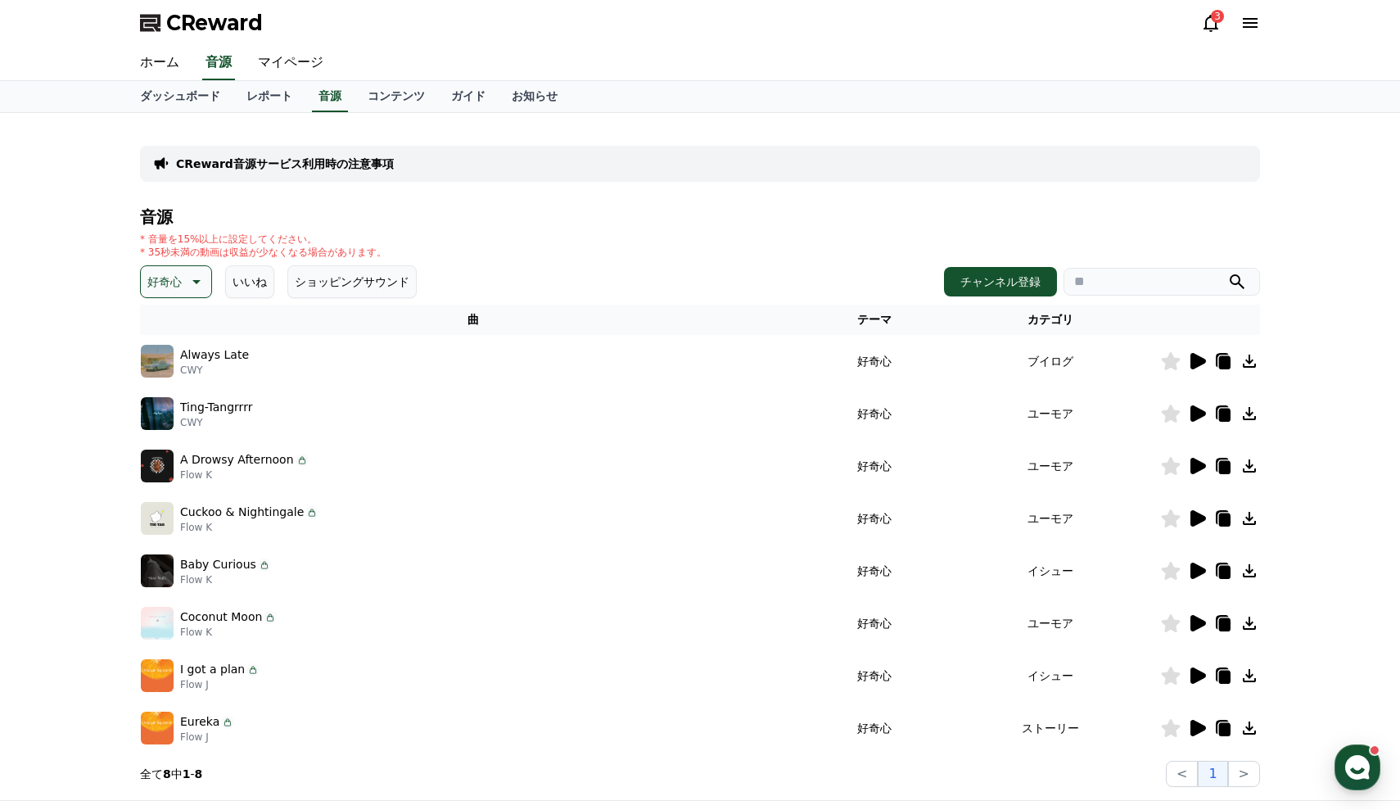
click at [1254, 682] on icon at bounding box center [1249, 676] width 20 height 20
click at [1199, 731] on icon at bounding box center [1198, 728] width 16 height 16
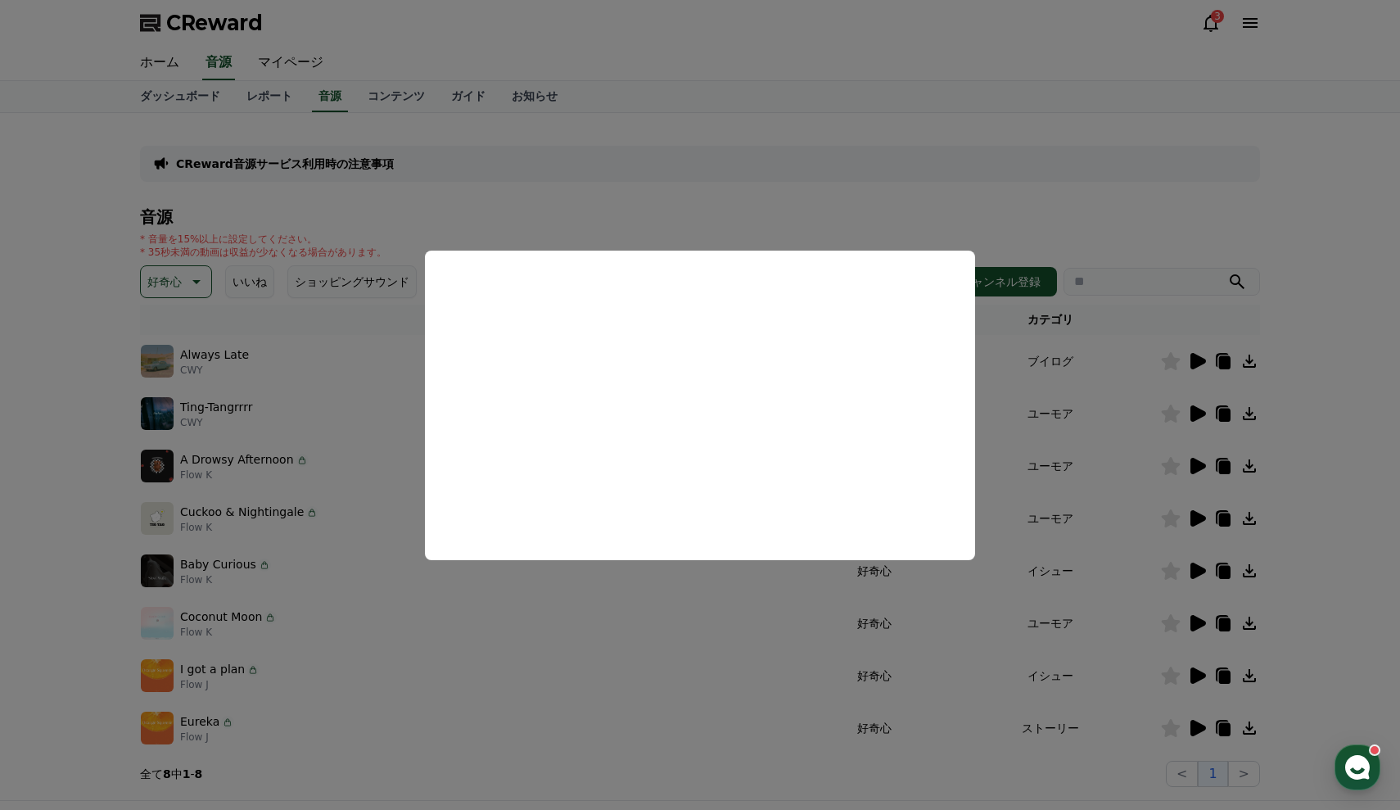
click at [1252, 729] on button "close modal" at bounding box center [700, 405] width 1400 height 810
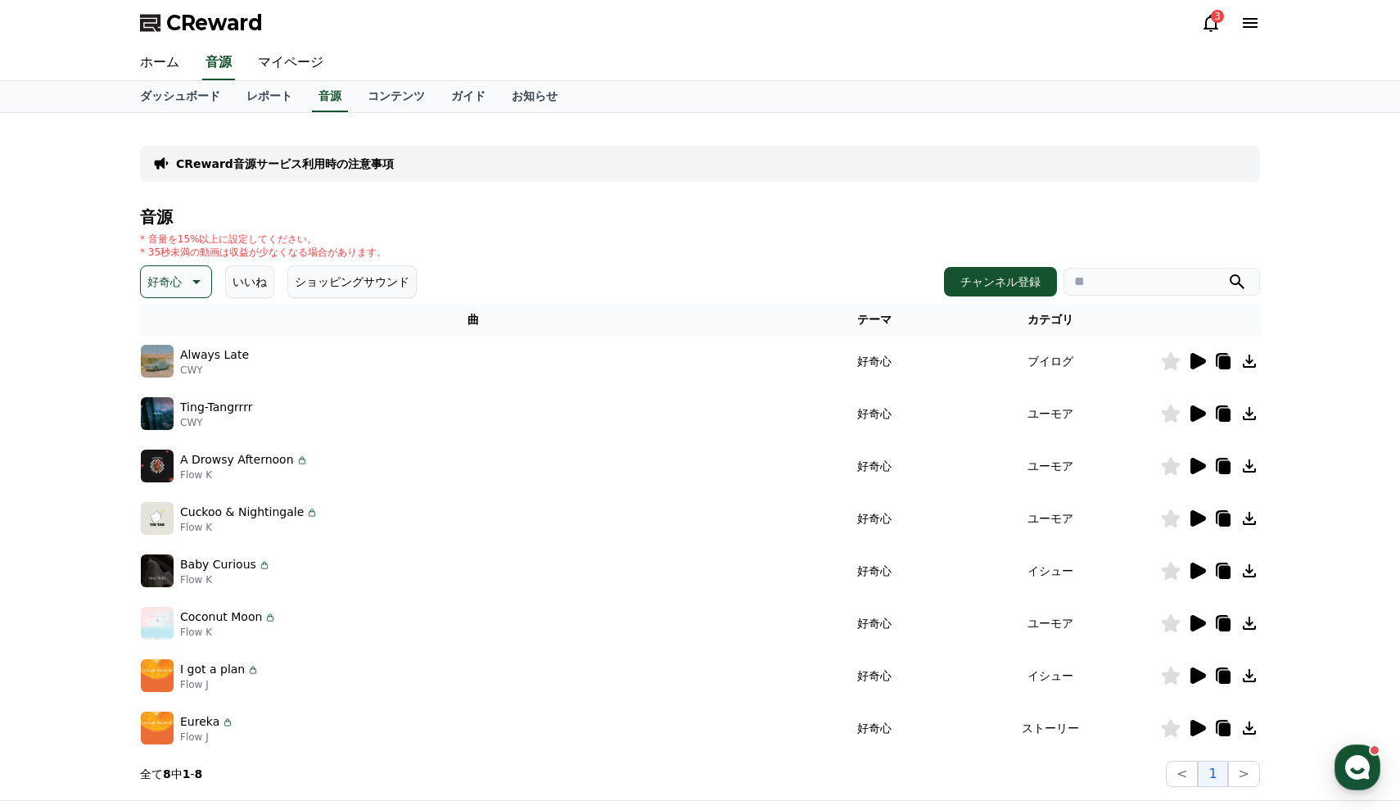
click at [1252, 729] on icon at bounding box center [1249, 728] width 20 height 20
